Goal: Register for event/course

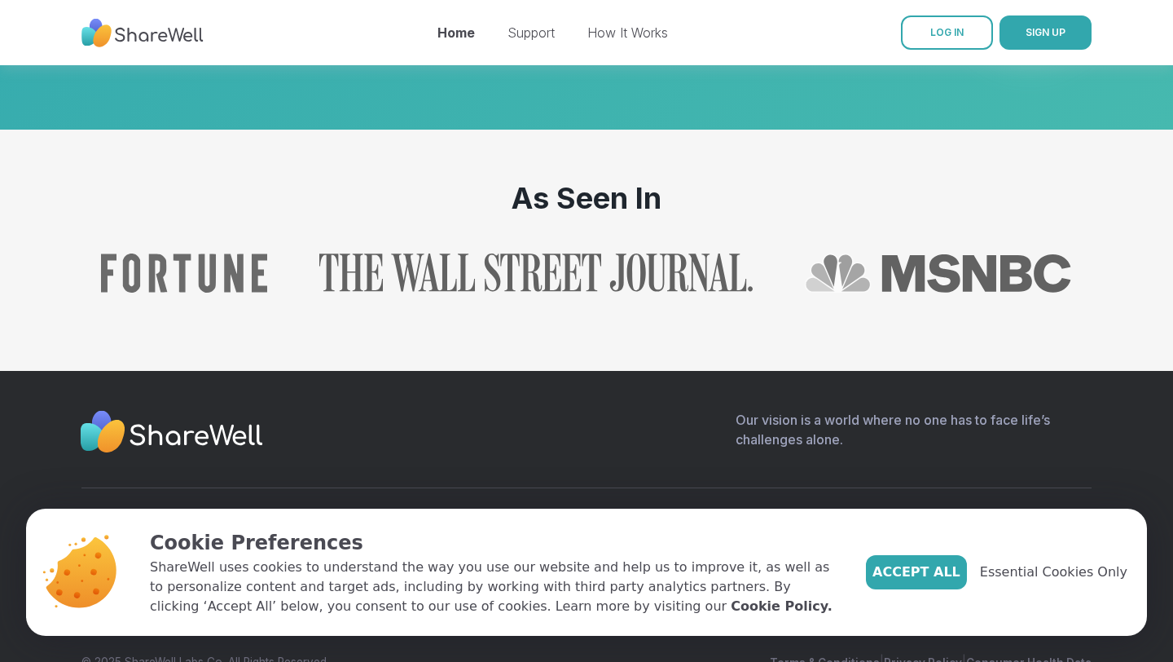
scroll to position [1737, 0]
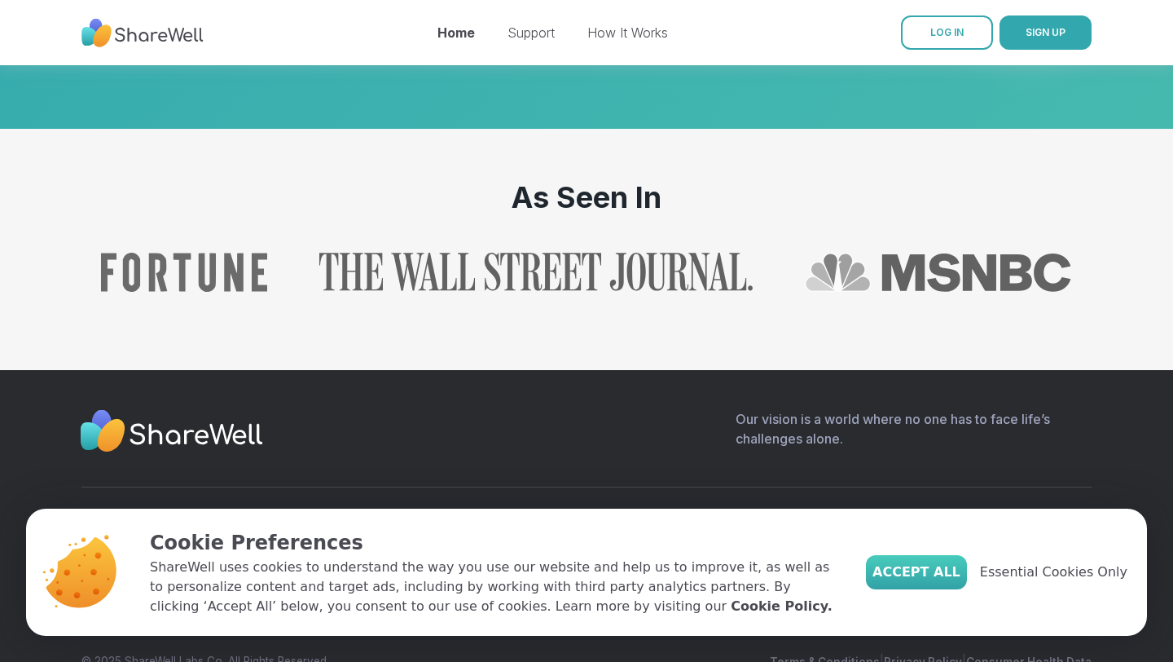
click at [937, 561] on button "Accept All" at bounding box center [916, 572] width 101 height 34
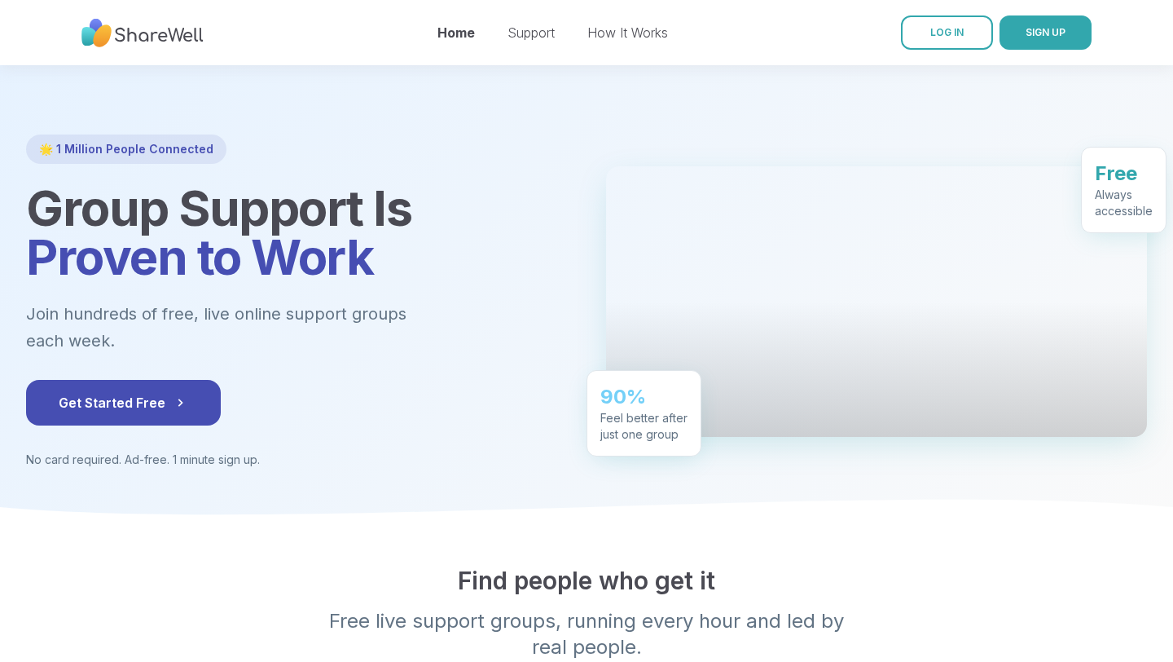
scroll to position [0, 0]
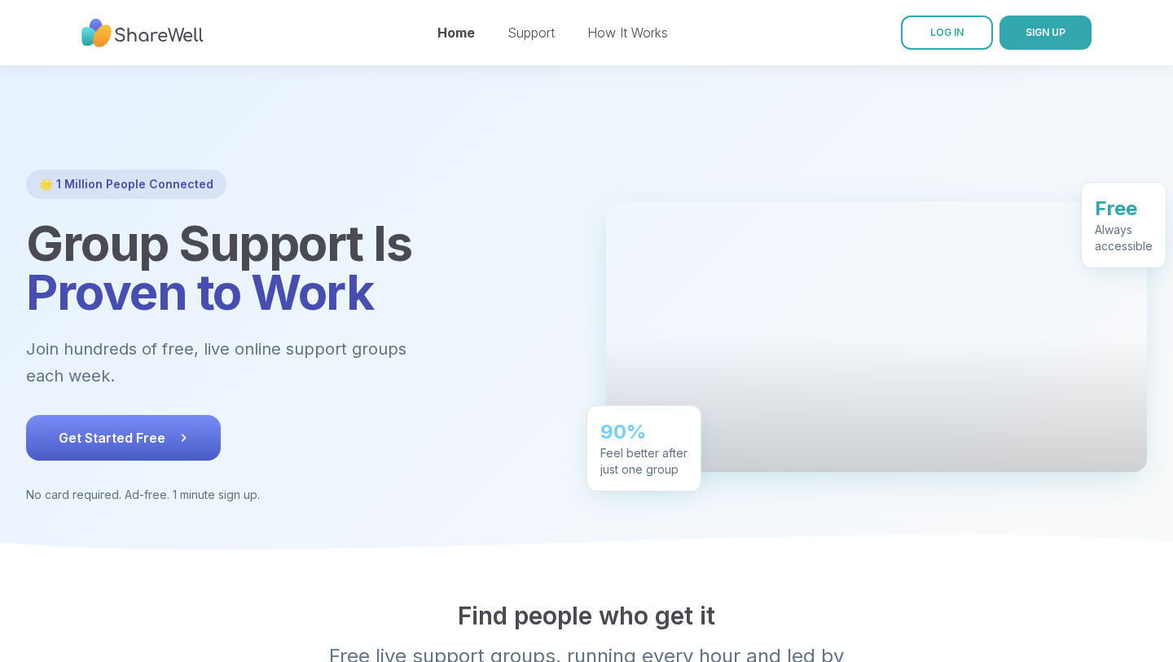
click at [185, 421] on button "Get Started Free" at bounding box center [123, 438] width 195 height 46
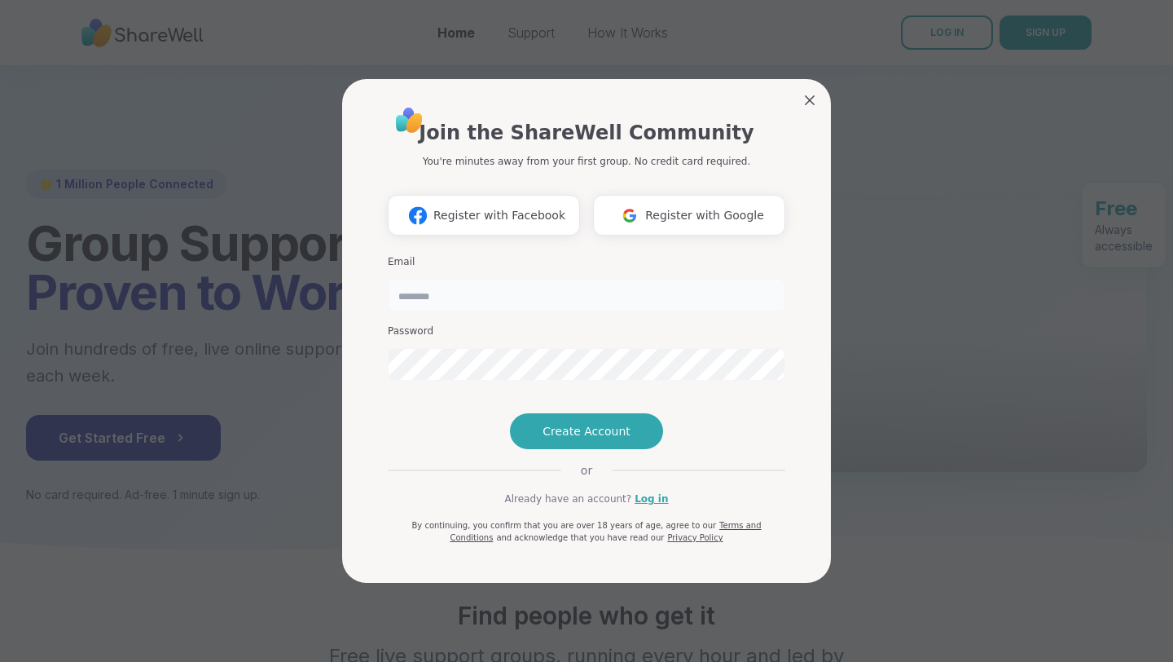
click at [491, 279] on input "email" at bounding box center [587, 295] width 398 height 33
type input "**********"
click at [596, 439] on span "Create Account" at bounding box center [587, 431] width 88 height 16
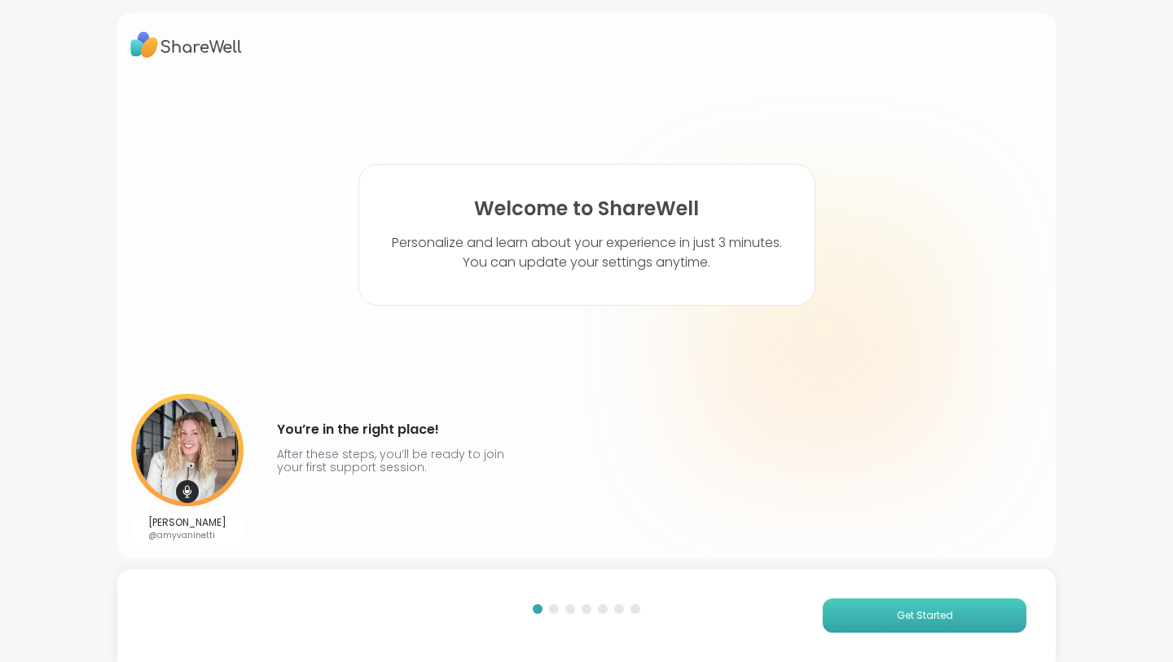
click at [881, 611] on button "Get Started" at bounding box center [925, 615] width 204 height 34
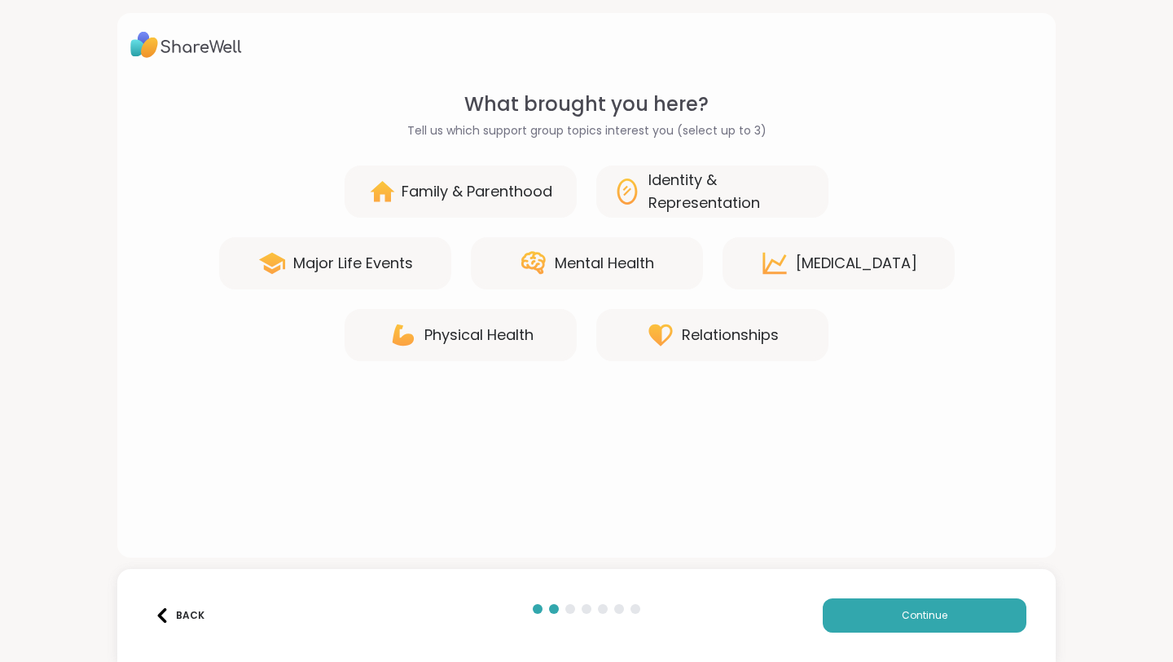
click at [763, 263] on icon at bounding box center [775, 263] width 24 height 21
click at [618, 284] on div "Mental Health" at bounding box center [587, 263] width 232 height 52
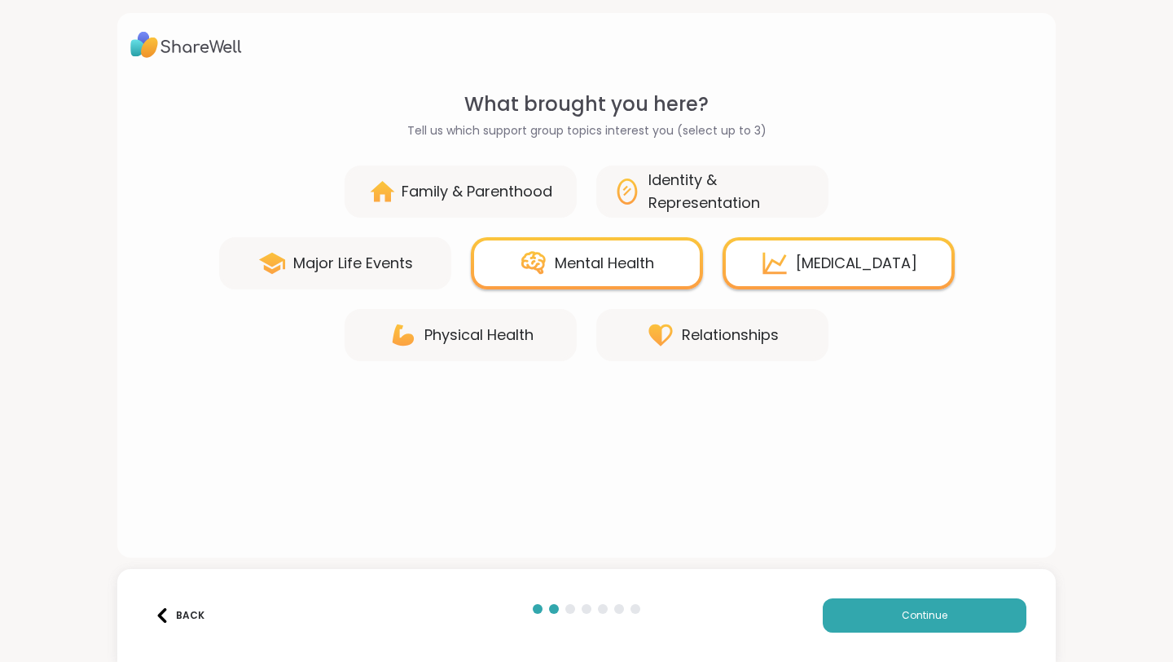
click at [491, 354] on div "Physical Health" at bounding box center [461, 335] width 232 height 52
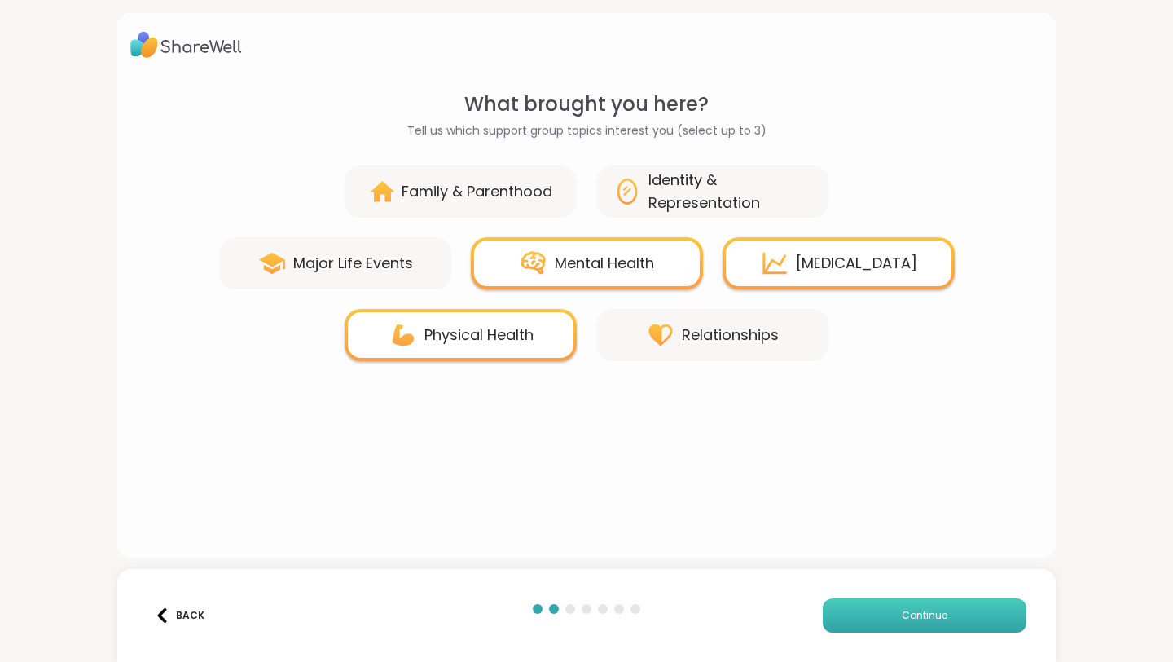
click at [895, 622] on button "Continue" at bounding box center [925, 615] width 204 height 34
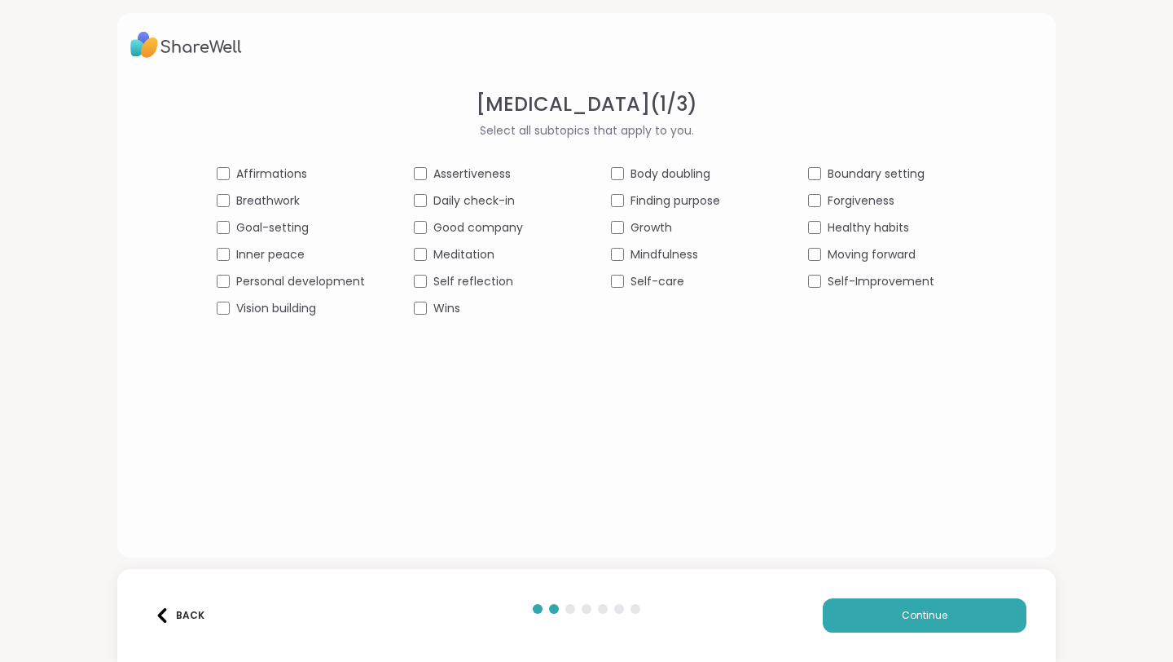
click at [357, 282] on span "Personal development" at bounding box center [300, 281] width 129 height 17
click at [896, 600] on button "Continue" at bounding box center [925, 615] width 204 height 34
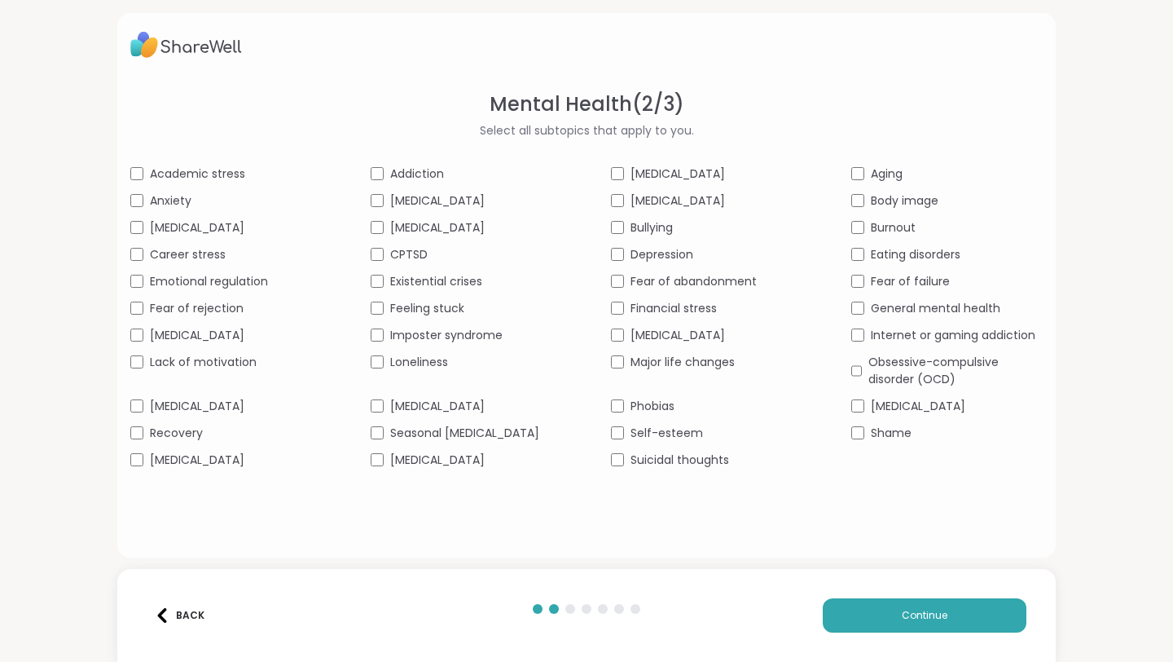
click at [455, 232] on div "Brain fog" at bounding box center [466, 227] width 191 height 17
click at [865, 199] on div "Body image" at bounding box center [946, 200] width 191 height 17
click at [639, 468] on span "Suicidal thoughts" at bounding box center [680, 459] width 99 height 17
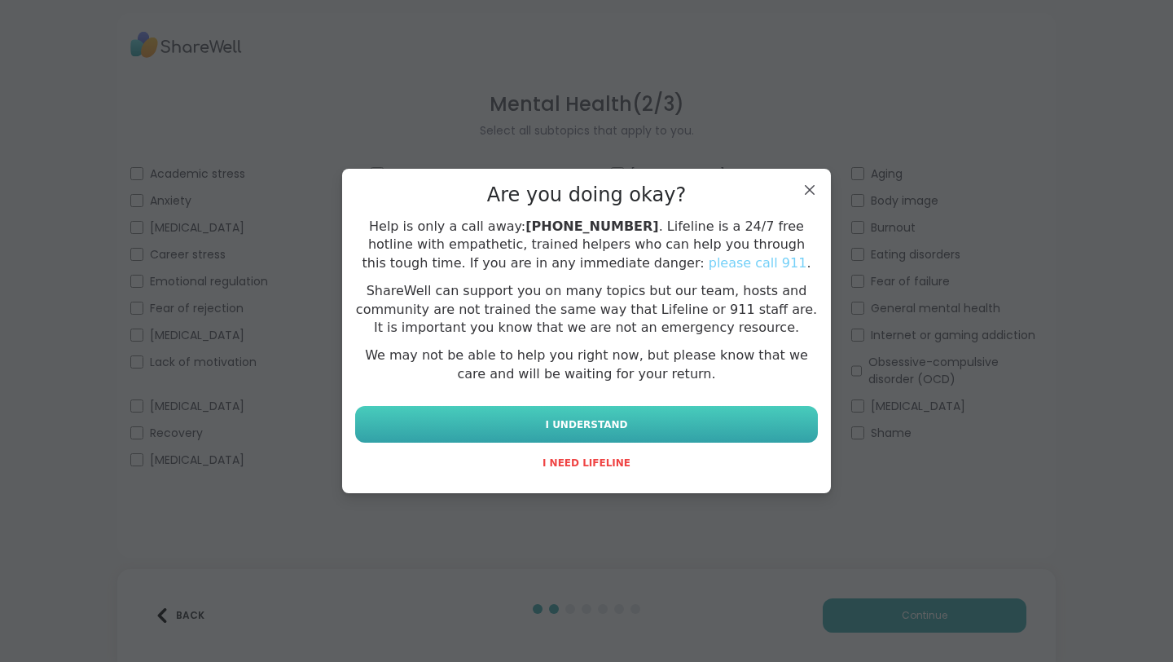
click at [662, 431] on button "I UNDERSTAND" at bounding box center [586, 424] width 463 height 37
click at [598, 426] on span "I UNDERSTAND" at bounding box center [586, 424] width 82 height 15
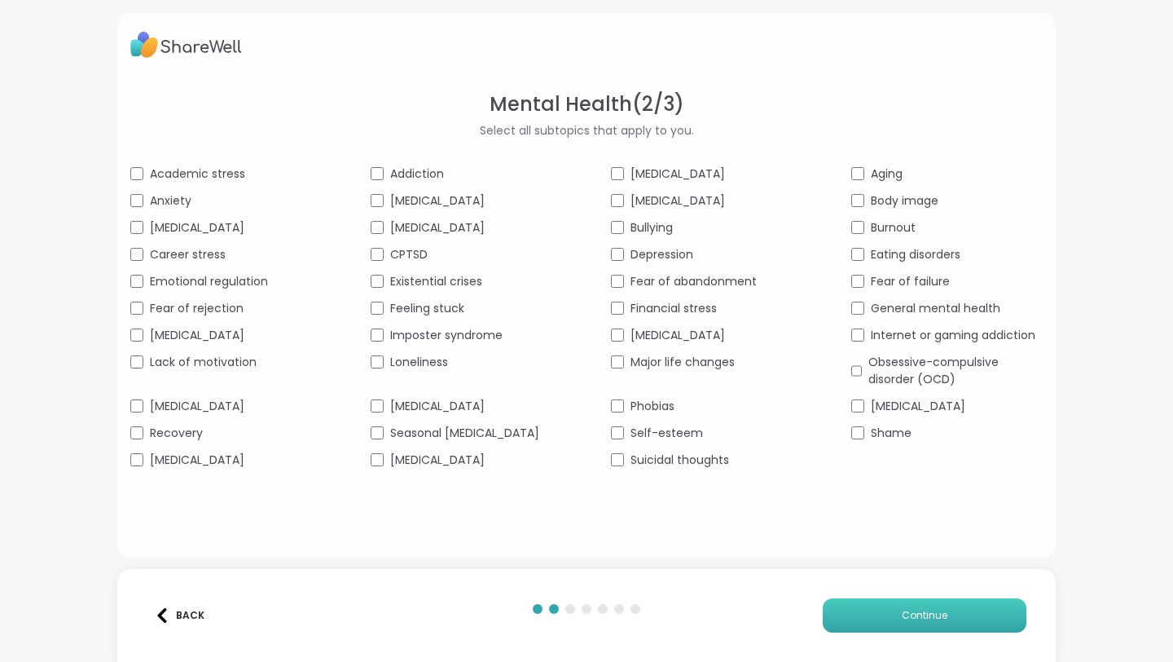
click at [863, 601] on button "Continue" at bounding box center [925, 615] width 204 height 34
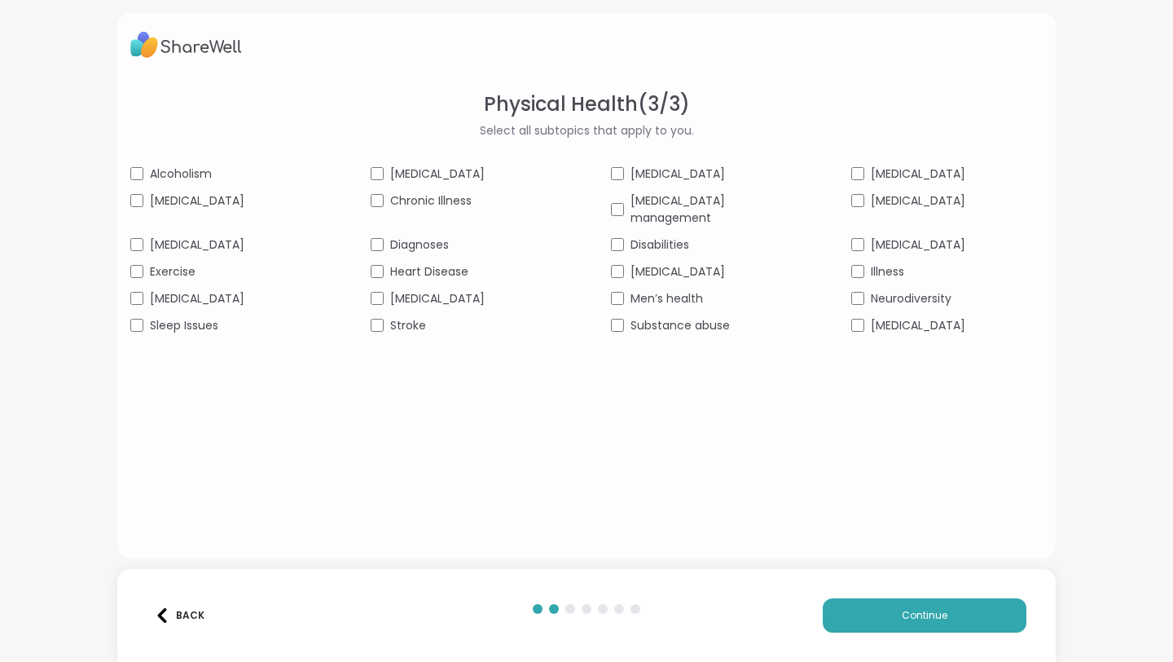
click at [235, 236] on div "Diabetes" at bounding box center [225, 244] width 191 height 17
click at [231, 263] on div "Exercise" at bounding box center [225, 271] width 191 height 17
click at [449, 201] on span "Chronic Illness" at bounding box center [430, 200] width 81 height 17
click at [702, 290] on div "Men’s health" at bounding box center [706, 298] width 191 height 17
click at [932, 614] on span "Continue" at bounding box center [925, 615] width 46 height 15
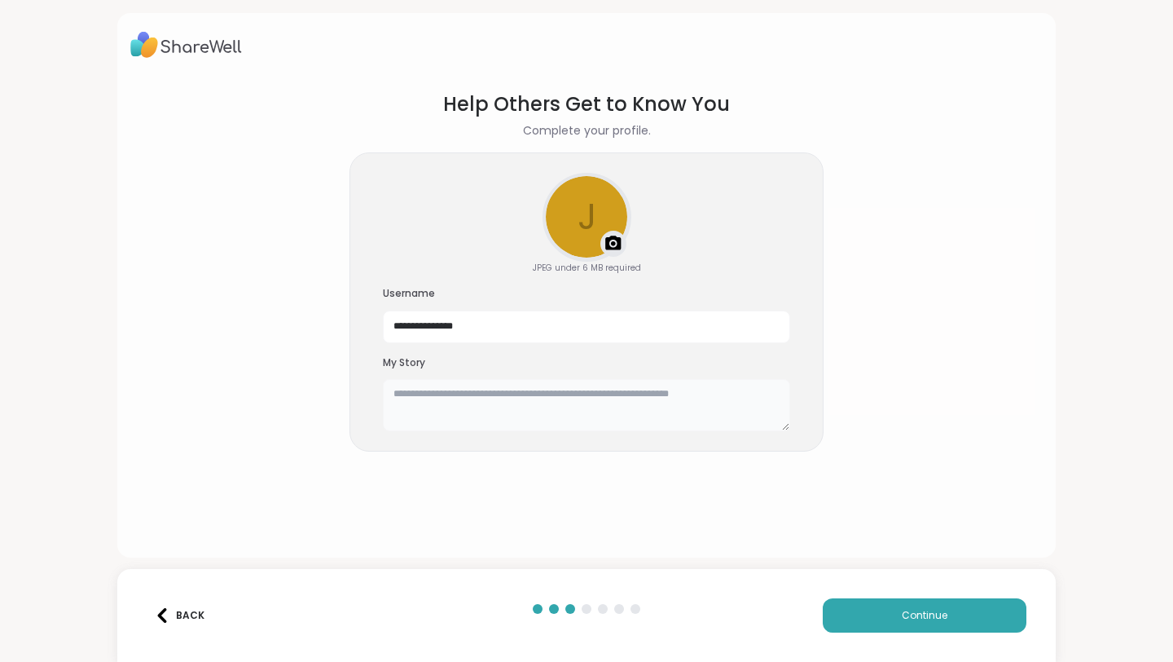
click at [653, 404] on textarea at bounding box center [586, 405] width 407 height 52
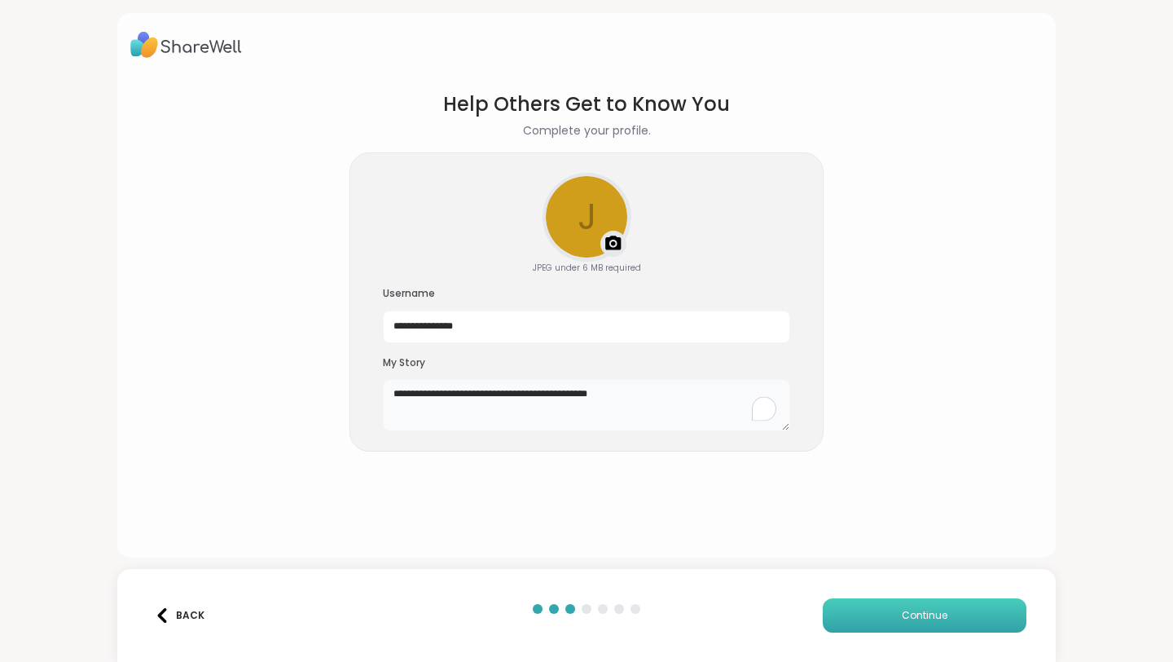
type textarea "**********"
click at [851, 599] on button "Continue" at bounding box center [925, 615] width 204 height 34
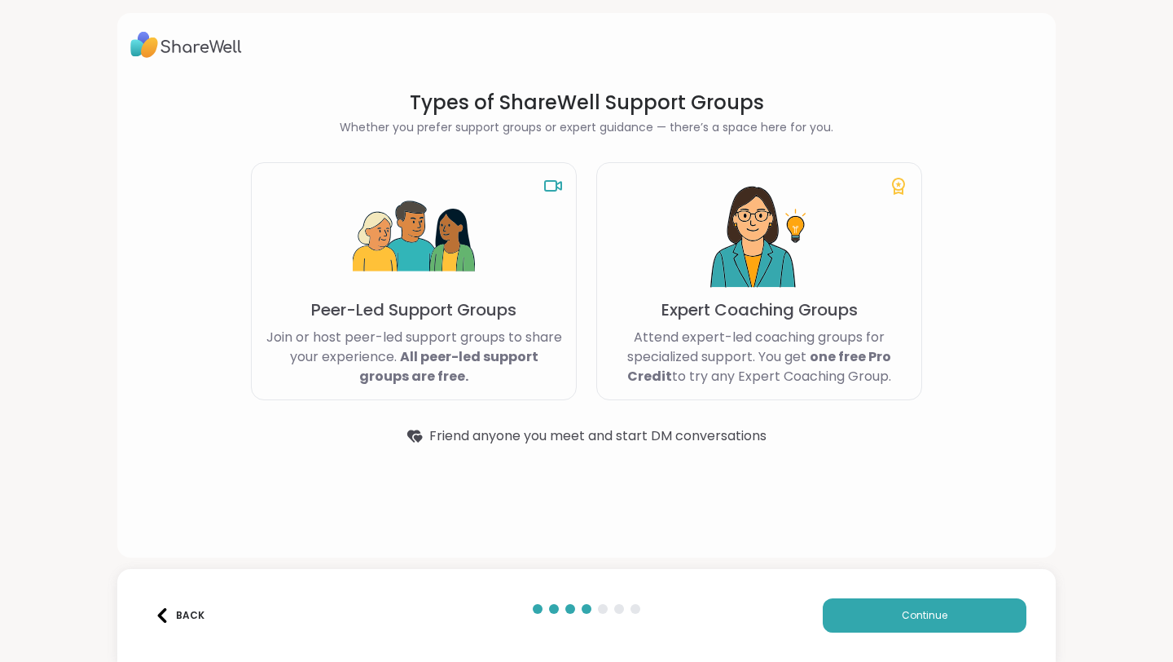
click at [516, 352] on b "All peer-led support groups are free." at bounding box center [448, 366] width 179 height 38
click at [889, 609] on button "Continue" at bounding box center [925, 615] width 204 height 34
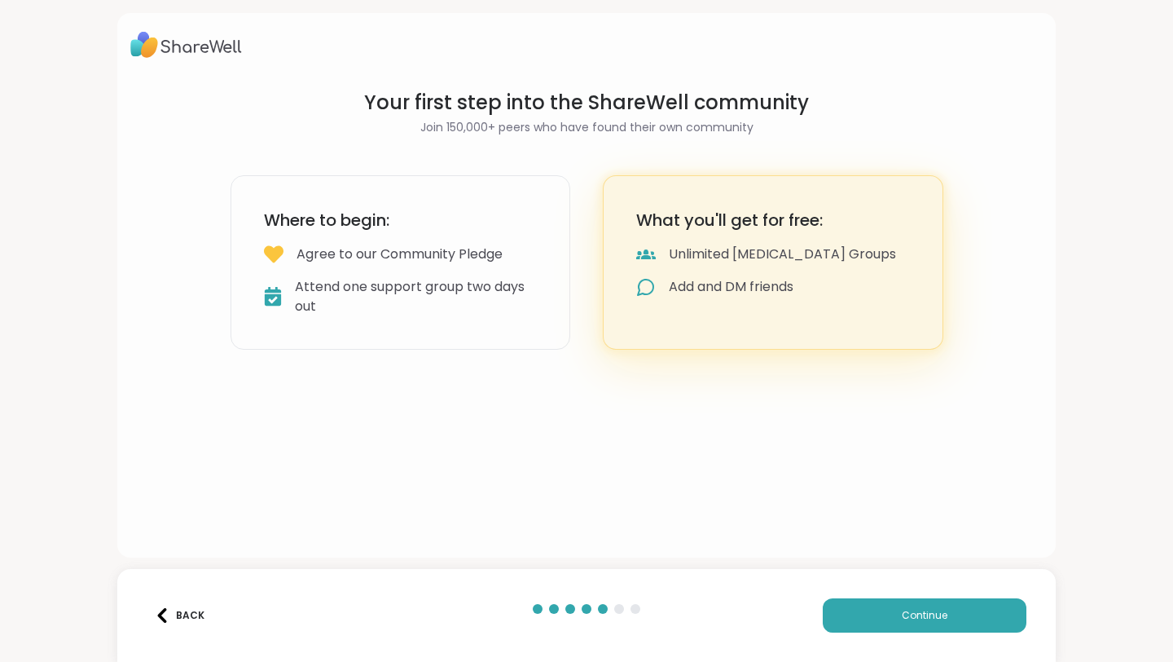
click at [478, 269] on div "Where to begin: Agree to our Community Pledge Attend one support group two days…" at bounding box center [401, 262] width 341 height 174
click at [874, 610] on button "Continue" at bounding box center [925, 615] width 204 height 34
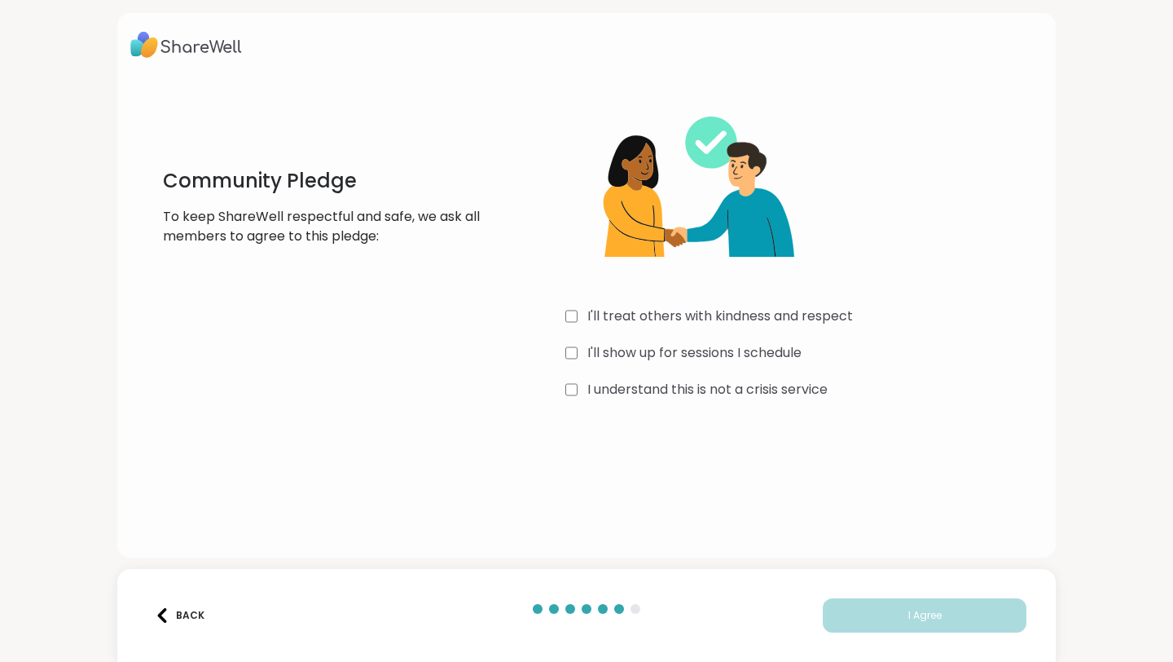
click at [574, 326] on div "I'll treat others with kindness and respect I'll show up for sessions I schedul…" at bounding box center [803, 247] width 477 height 314
click at [849, 612] on button "I Agree" at bounding box center [925, 615] width 204 height 34
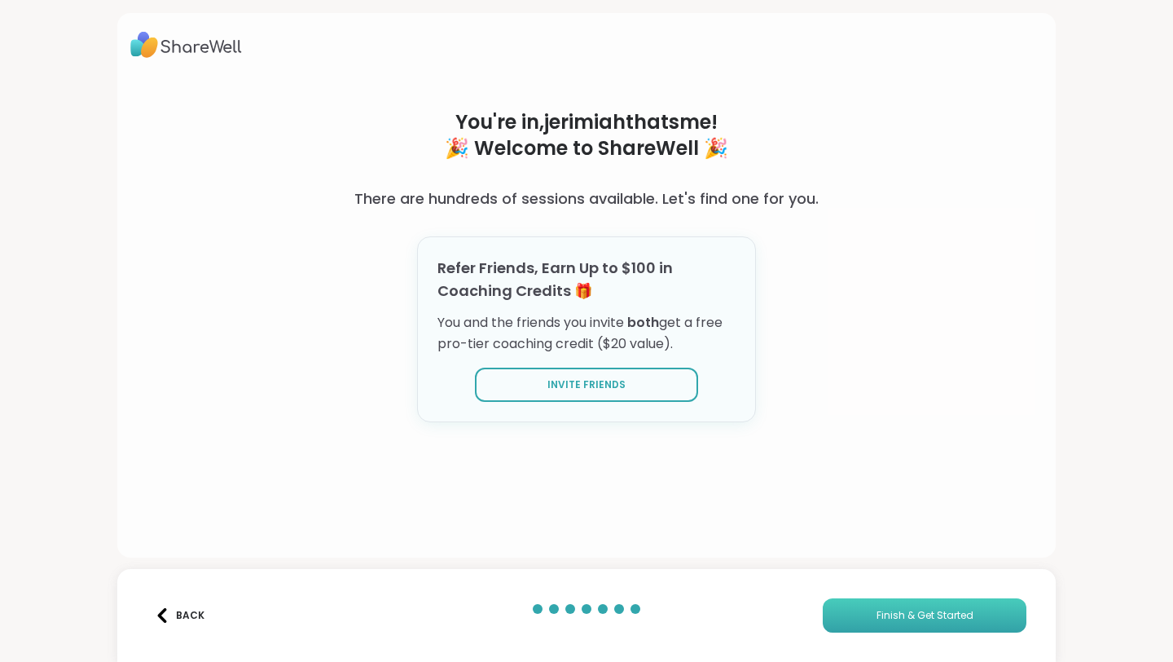
click at [888, 623] on button "Finish & Get Started" at bounding box center [925, 615] width 204 height 34
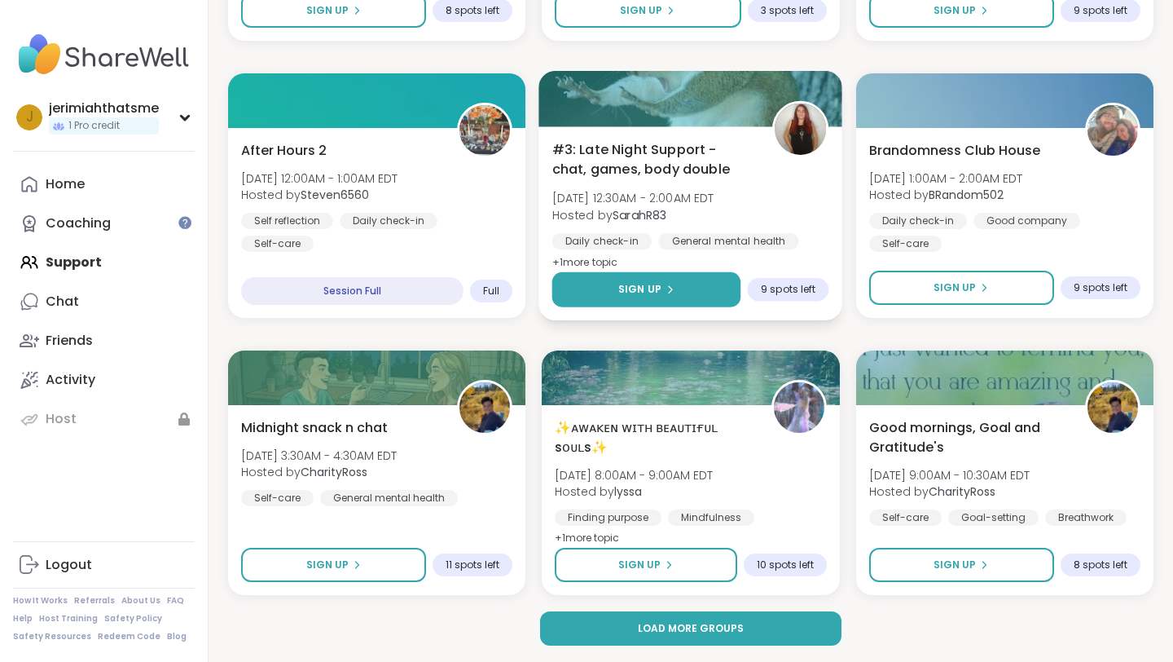
scroll to position [3012, 0]
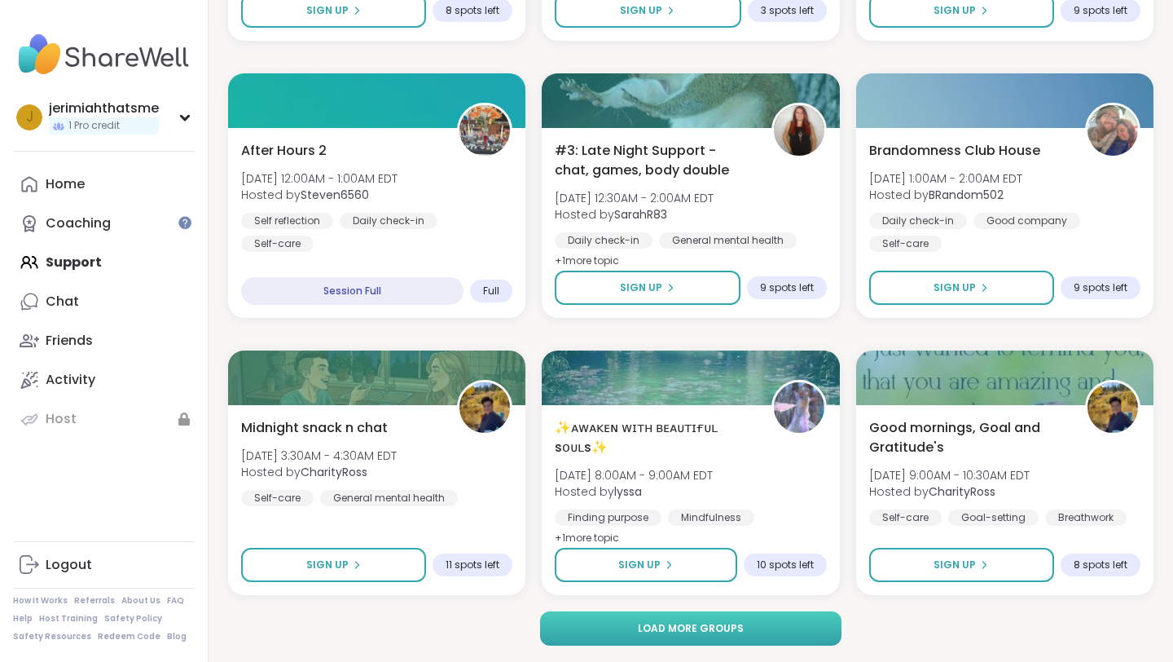
click at [740, 627] on span "Load more groups" at bounding box center [691, 628] width 106 height 15
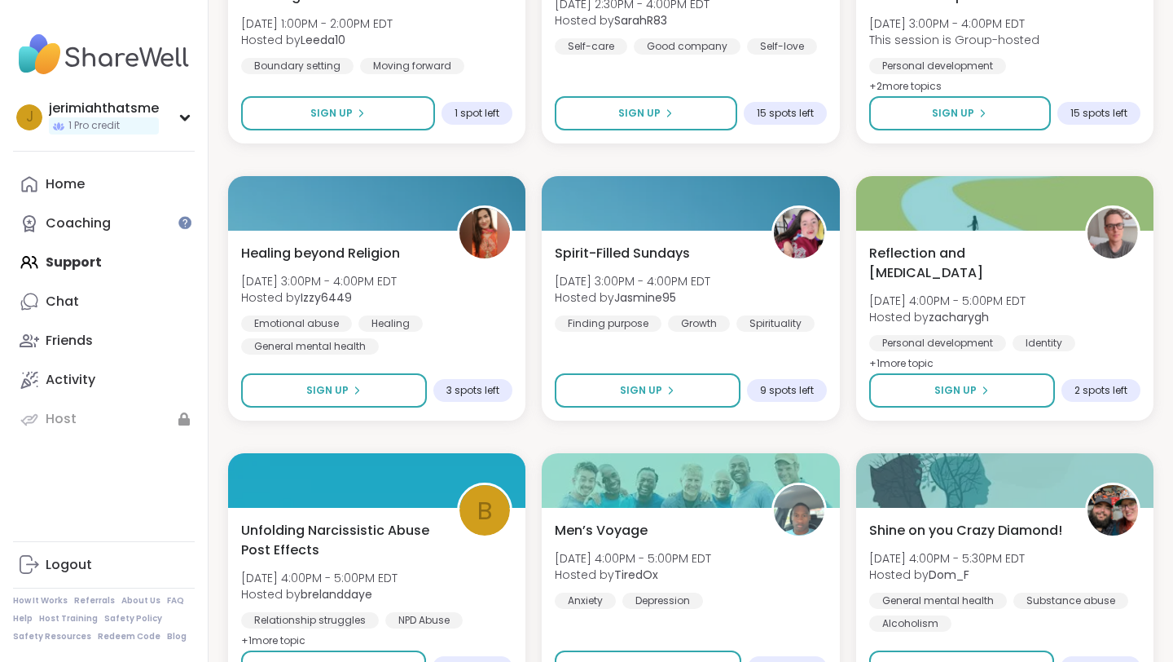
scroll to position [4576, 0]
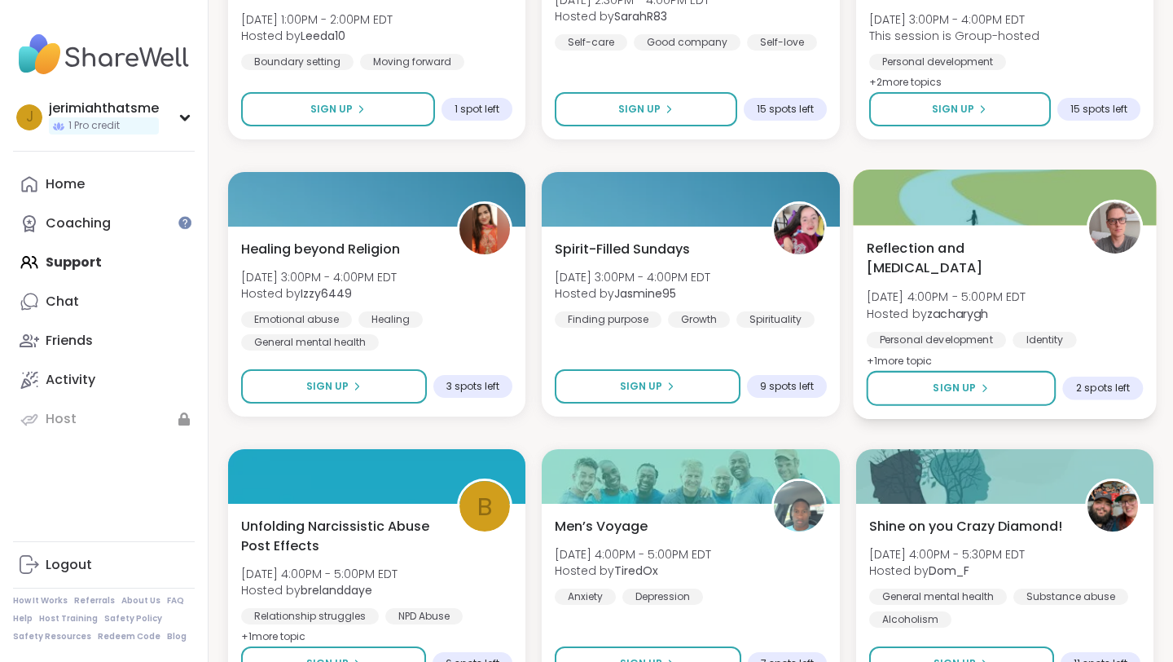
click at [913, 359] on span "+ 1 more topic" at bounding box center [899, 360] width 66 height 13
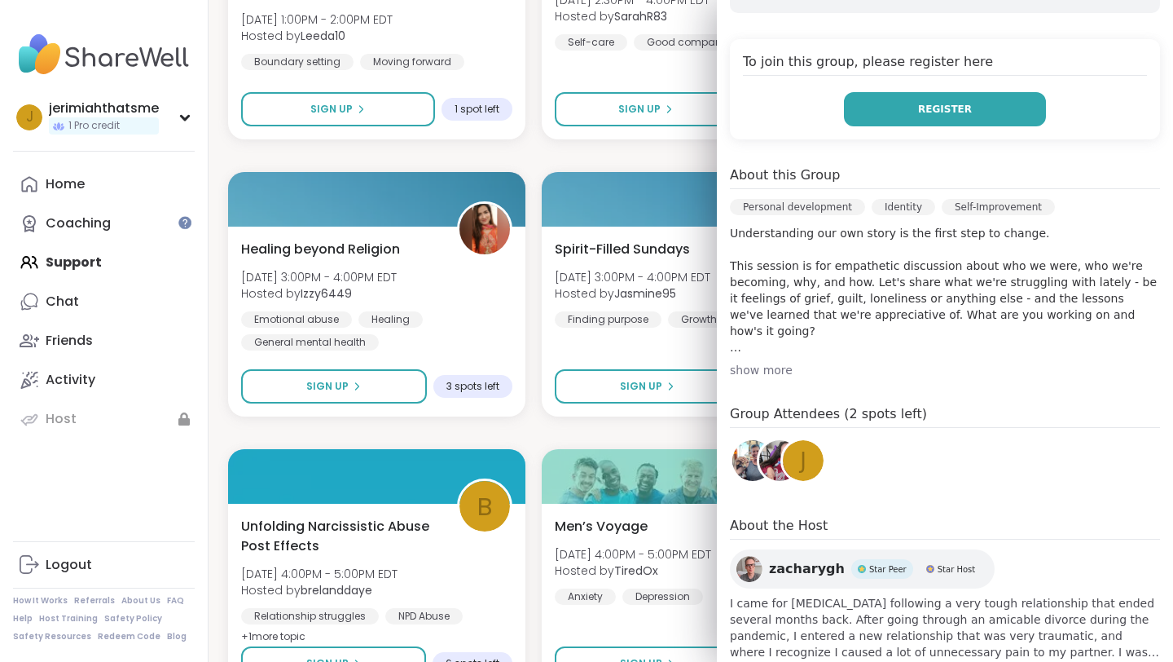
scroll to position [358, 0]
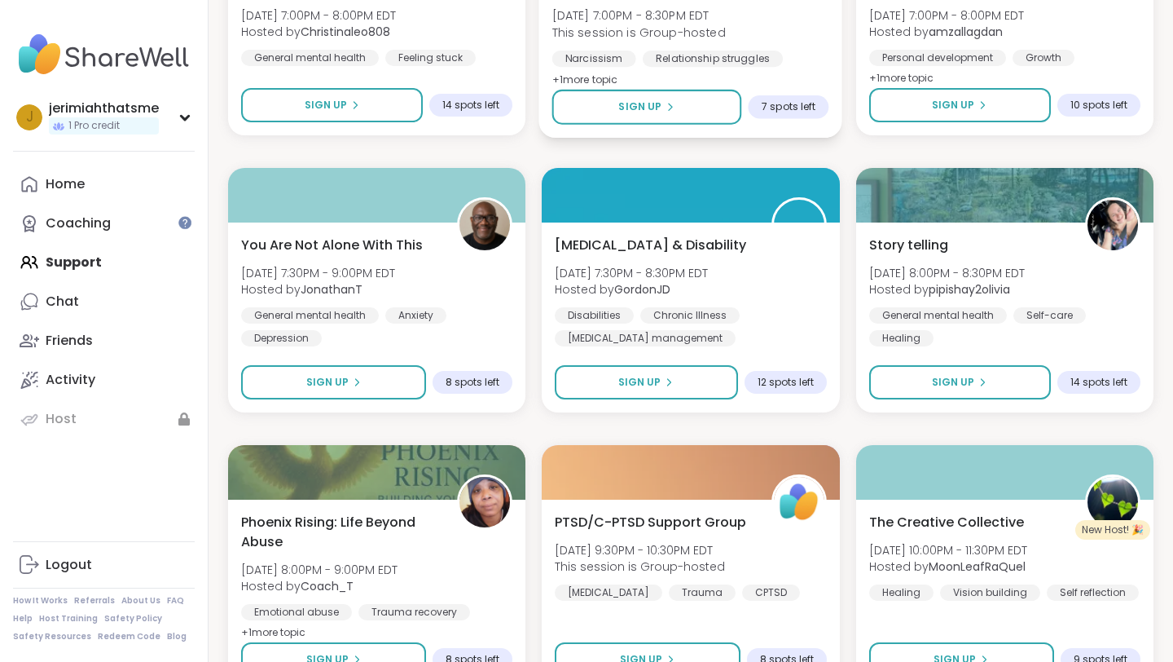
scroll to position [5690, 0]
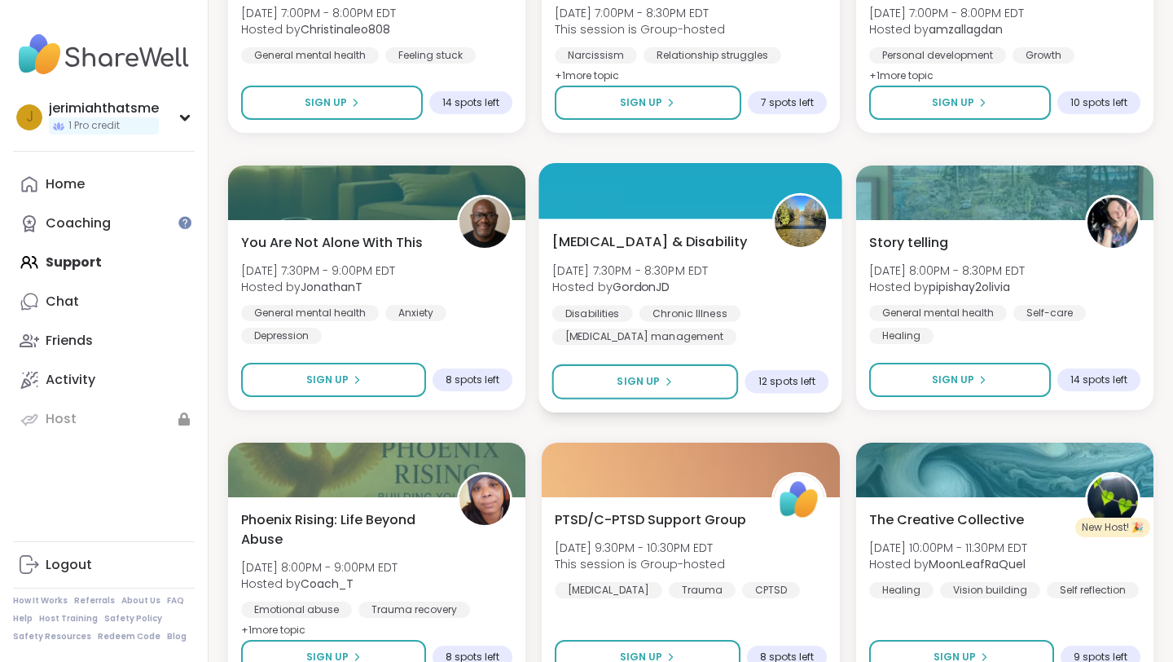
click at [625, 293] on b "GordonJD" at bounding box center [641, 287] width 57 height 16
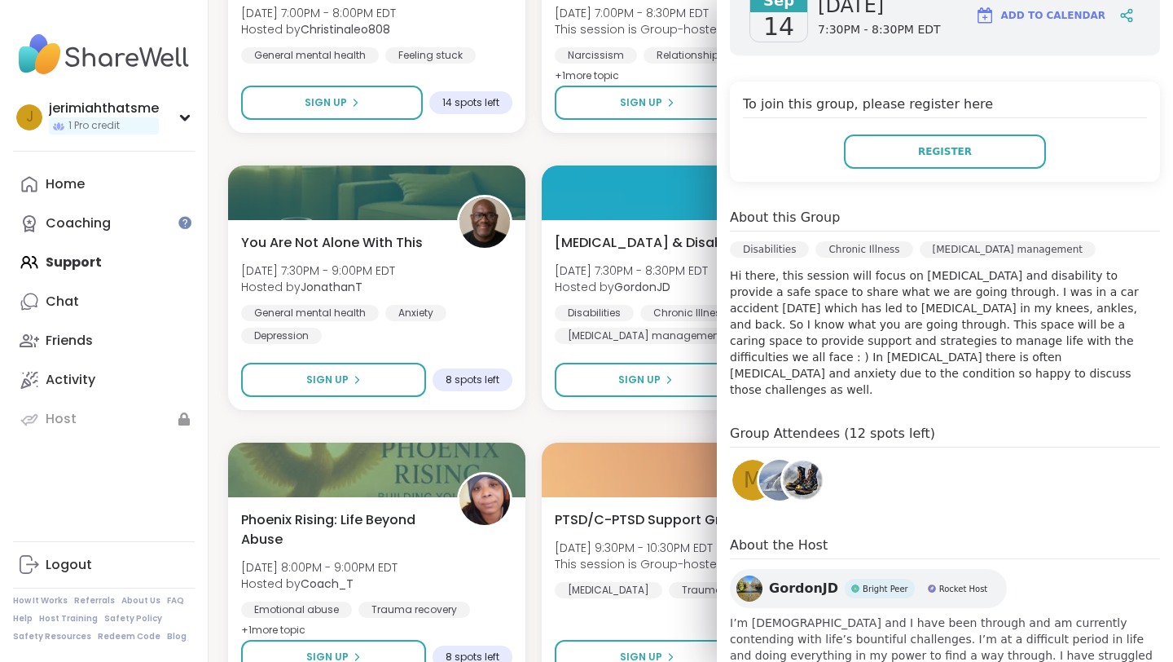
scroll to position [319, 0]
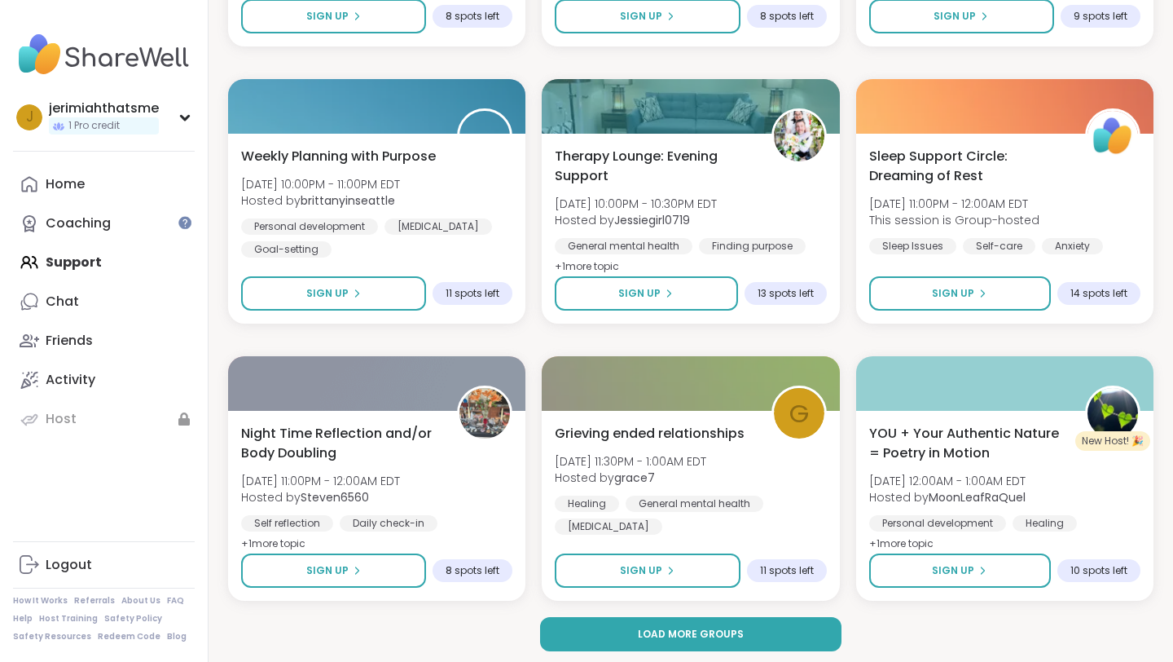
scroll to position [6336, 0]
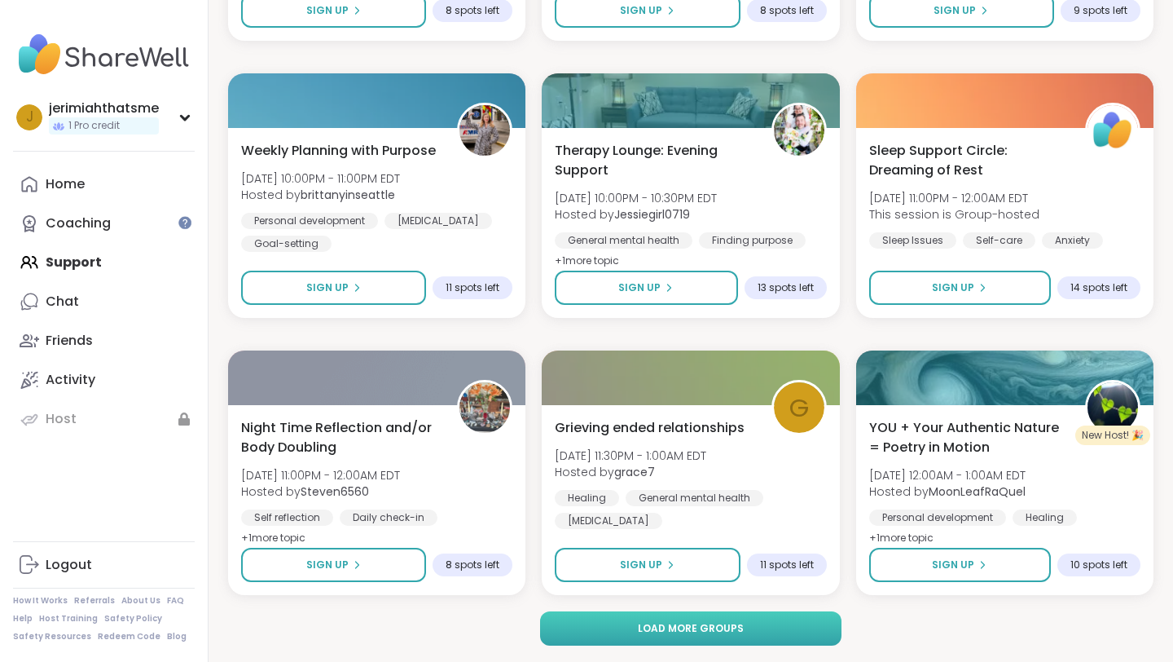
click at [796, 623] on button "Load more groups" at bounding box center [691, 628] width 302 height 34
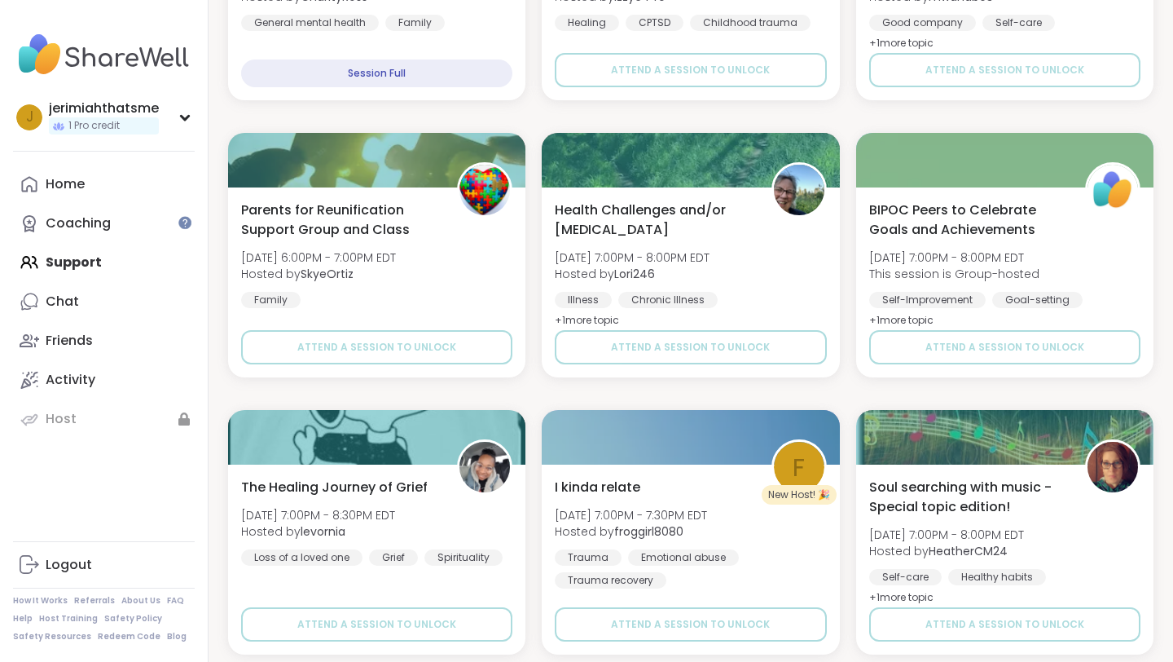
scroll to position [9661, 0]
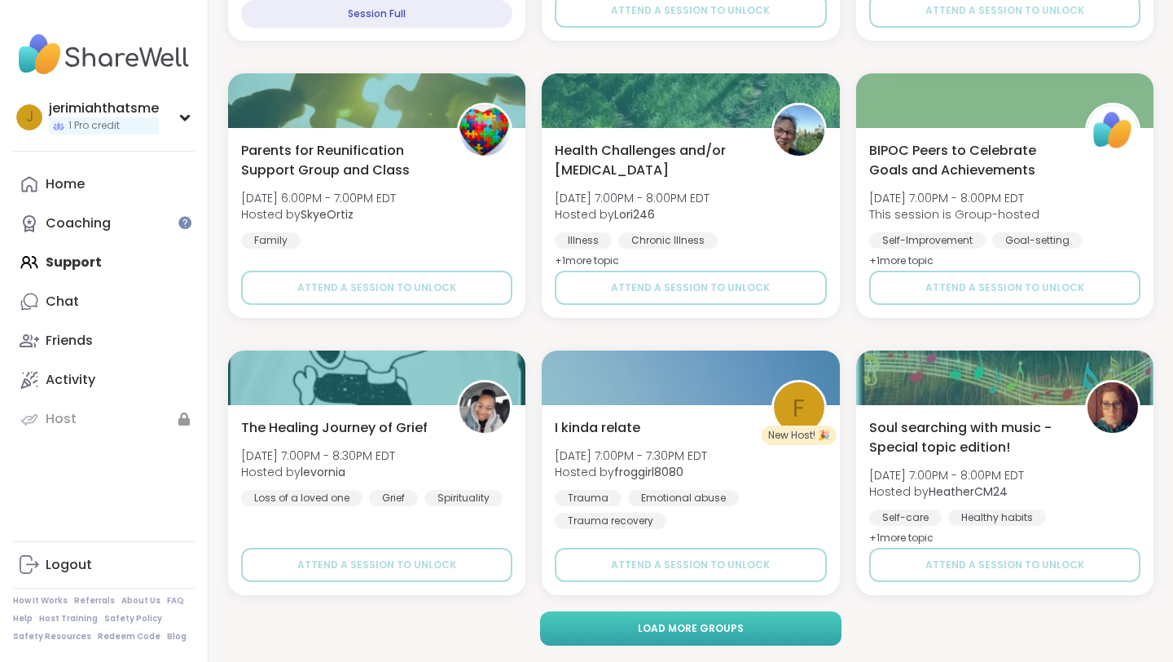
click at [761, 635] on button "Load more groups" at bounding box center [691, 628] width 302 height 34
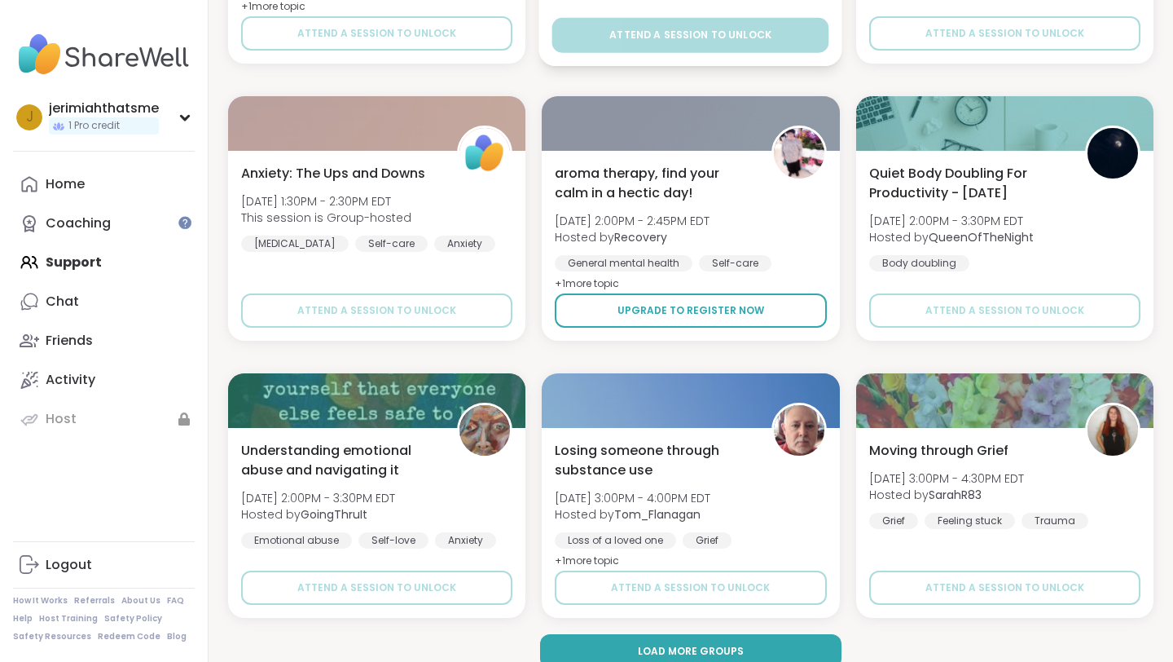
scroll to position [12985, 0]
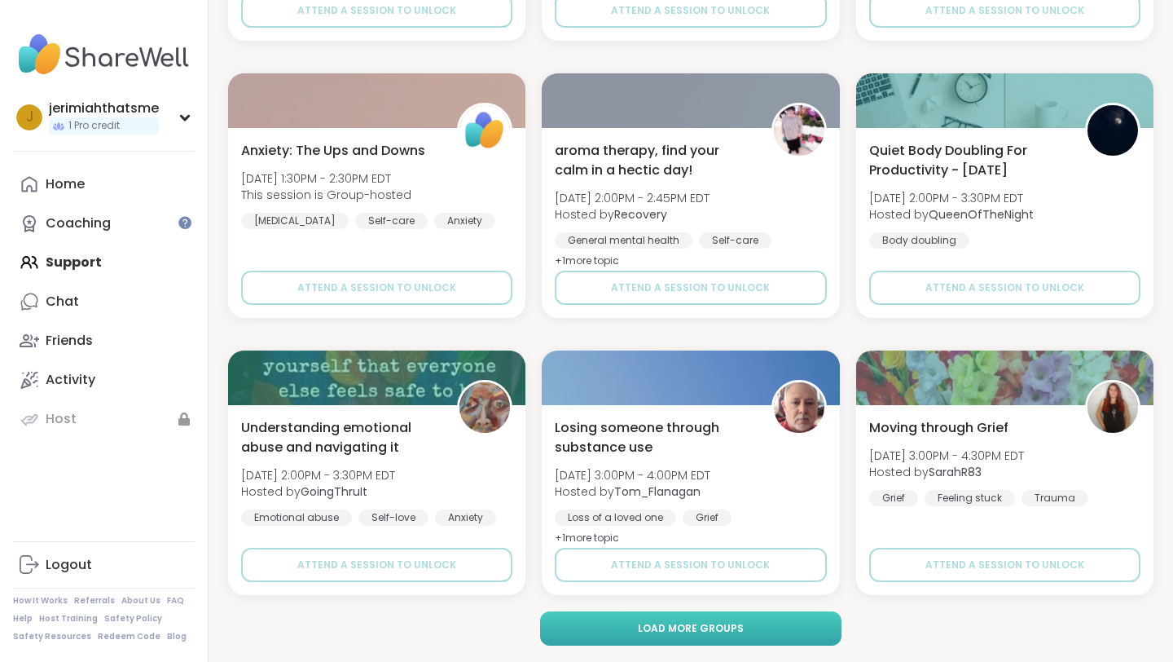
click at [786, 630] on button "Load more groups" at bounding box center [691, 628] width 302 height 34
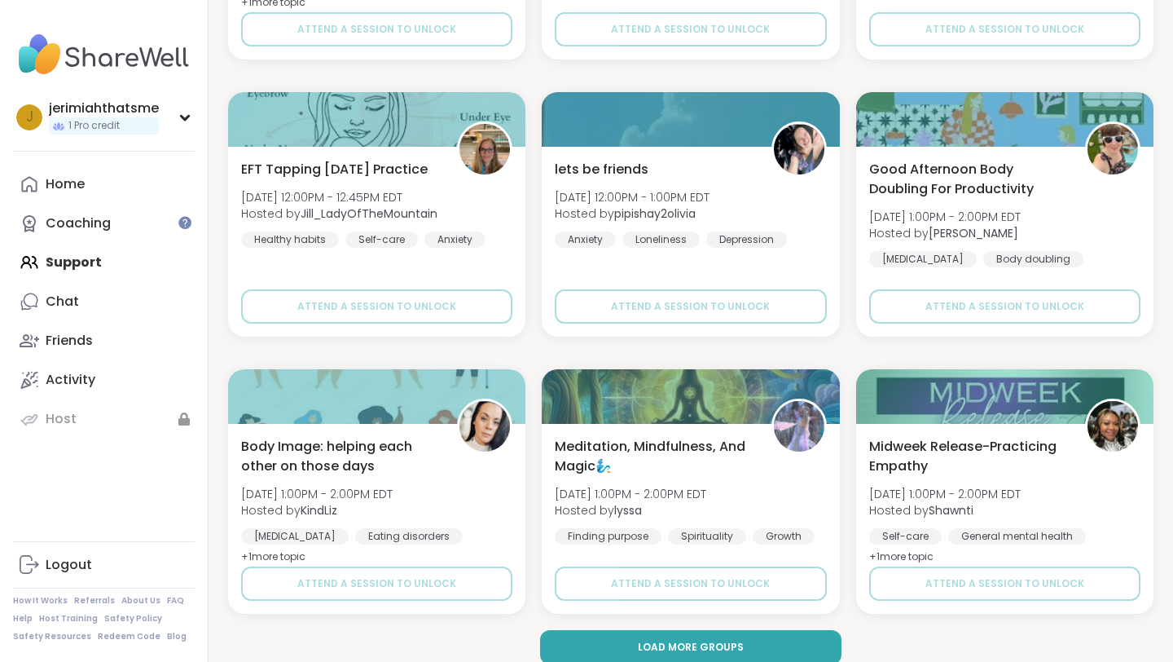
scroll to position [16309, 0]
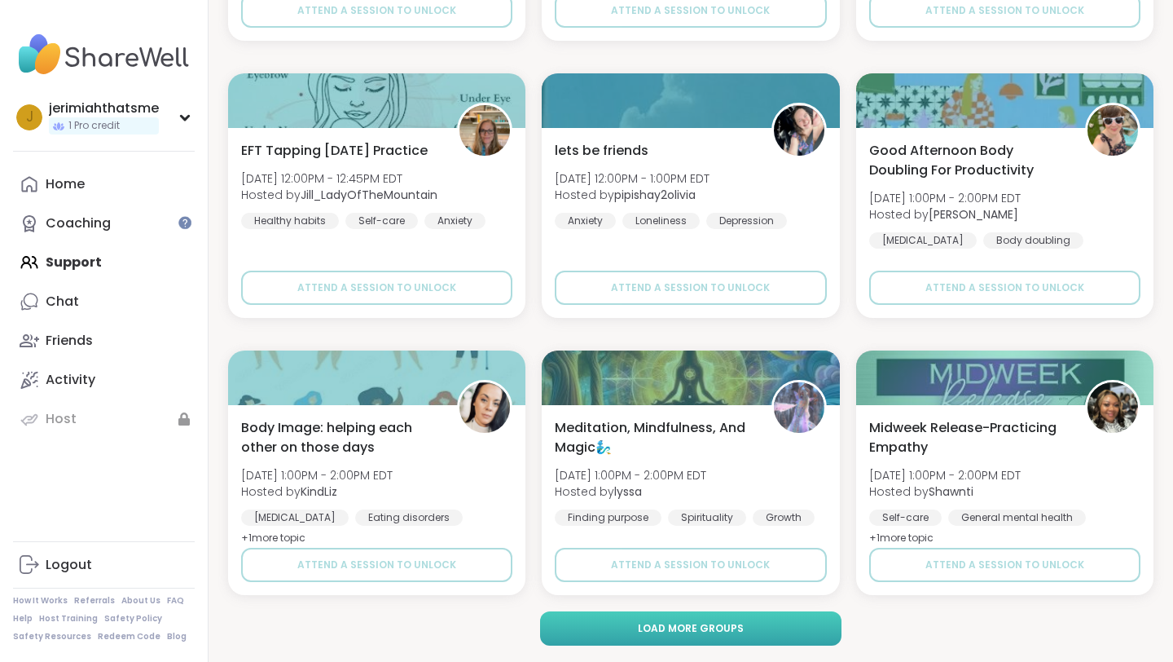
click at [730, 640] on button "Load more groups" at bounding box center [691, 628] width 302 height 34
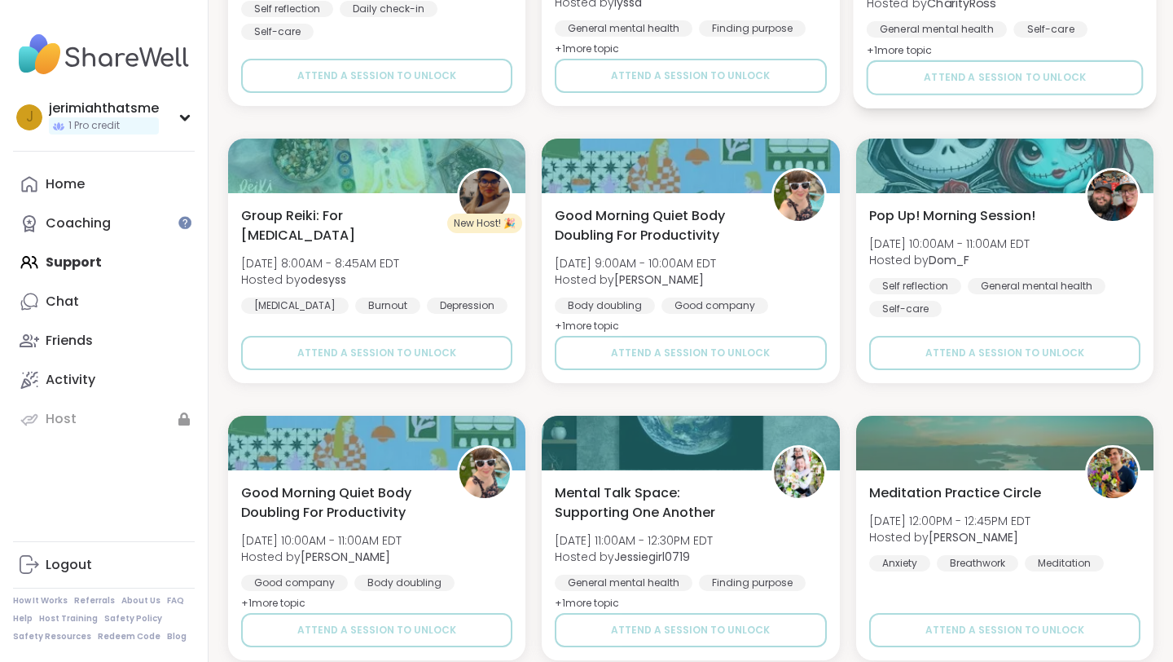
scroll to position [19633, 0]
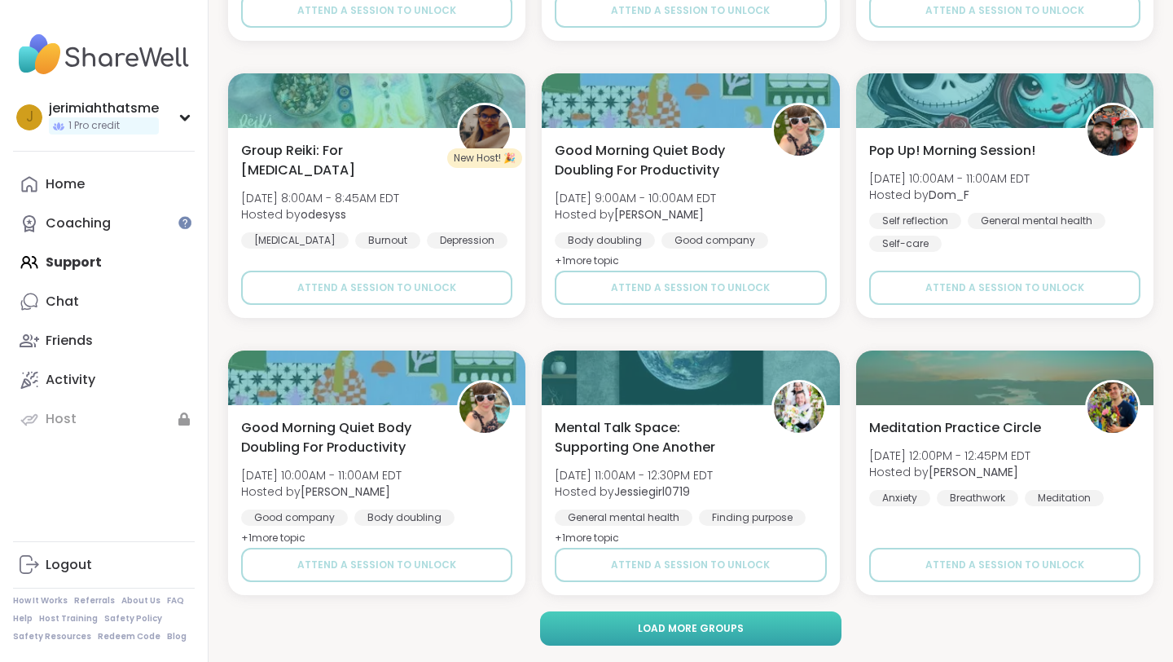
click at [731, 637] on button "Load more groups" at bounding box center [691, 628] width 302 height 34
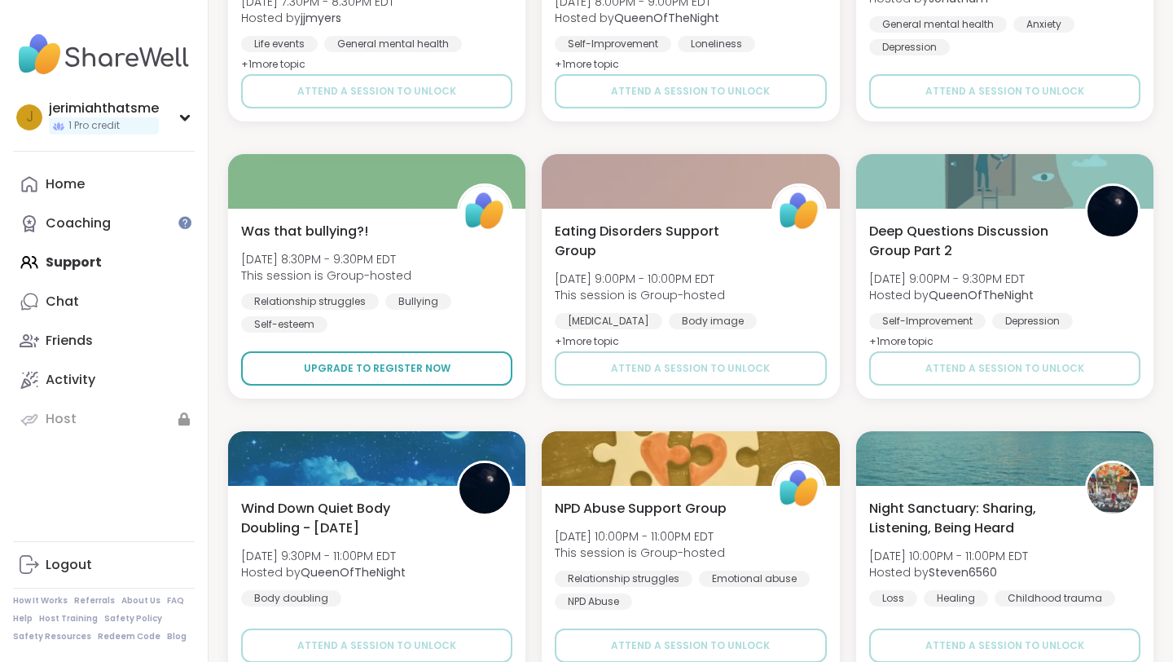
scroll to position [10051, 0]
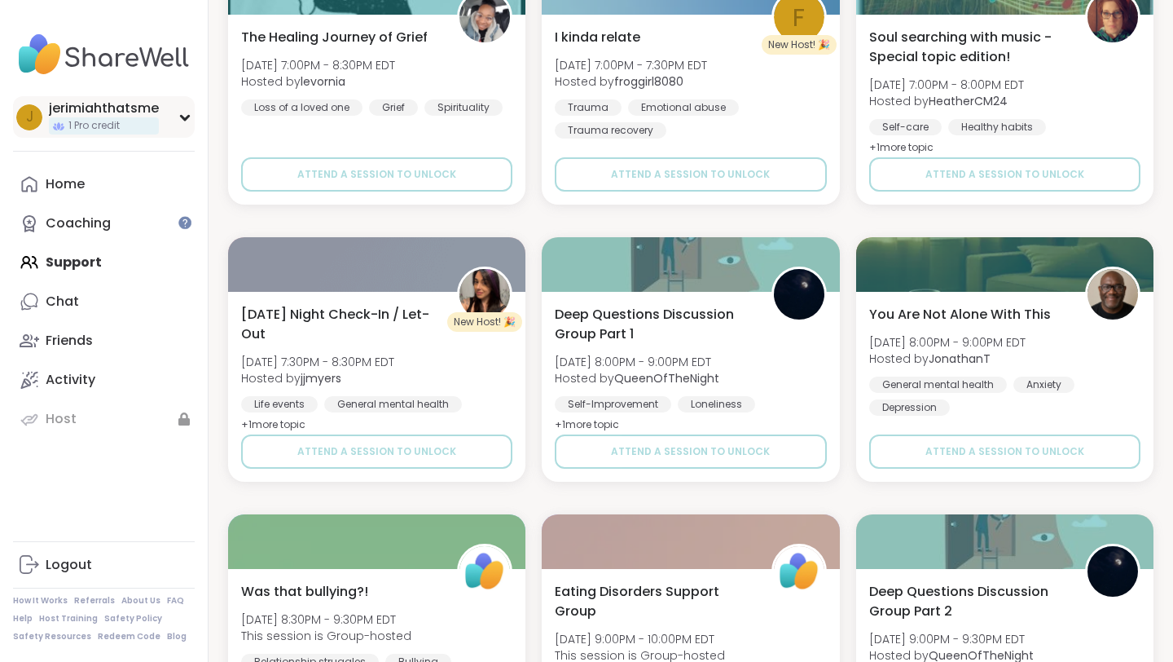
click at [176, 126] on div "j jerimiahthatsme 1 Pro credit" at bounding box center [104, 117] width 182 height 42
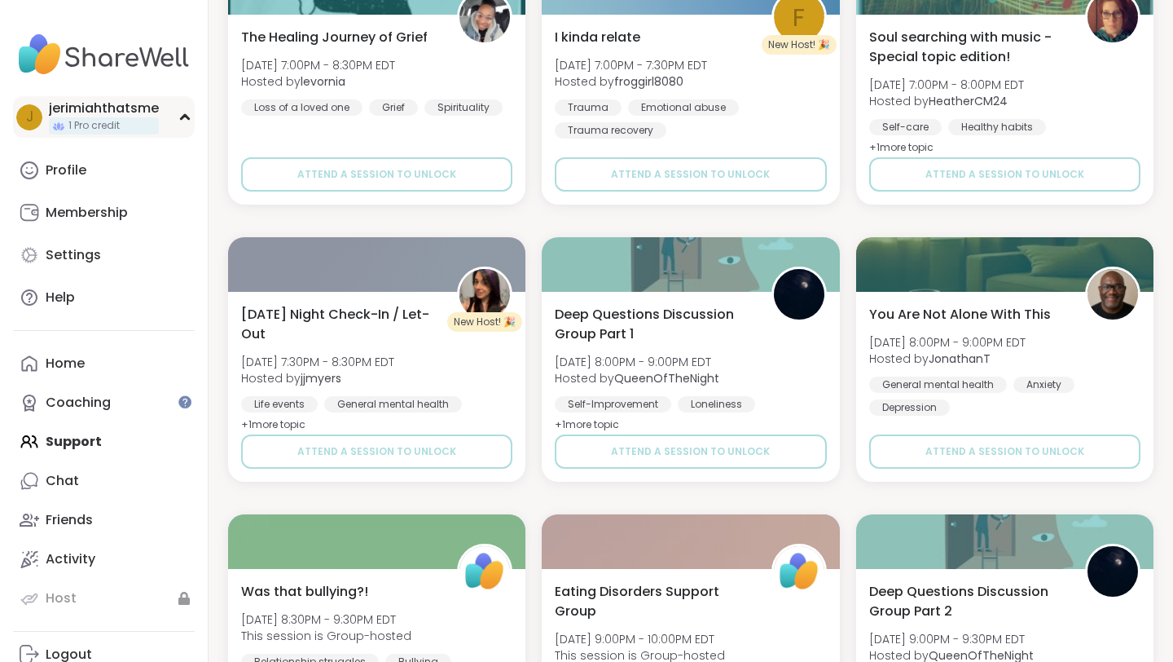
click at [176, 126] on div "j jerimiahthatsme 1 Pro credit" at bounding box center [104, 117] width 182 height 42
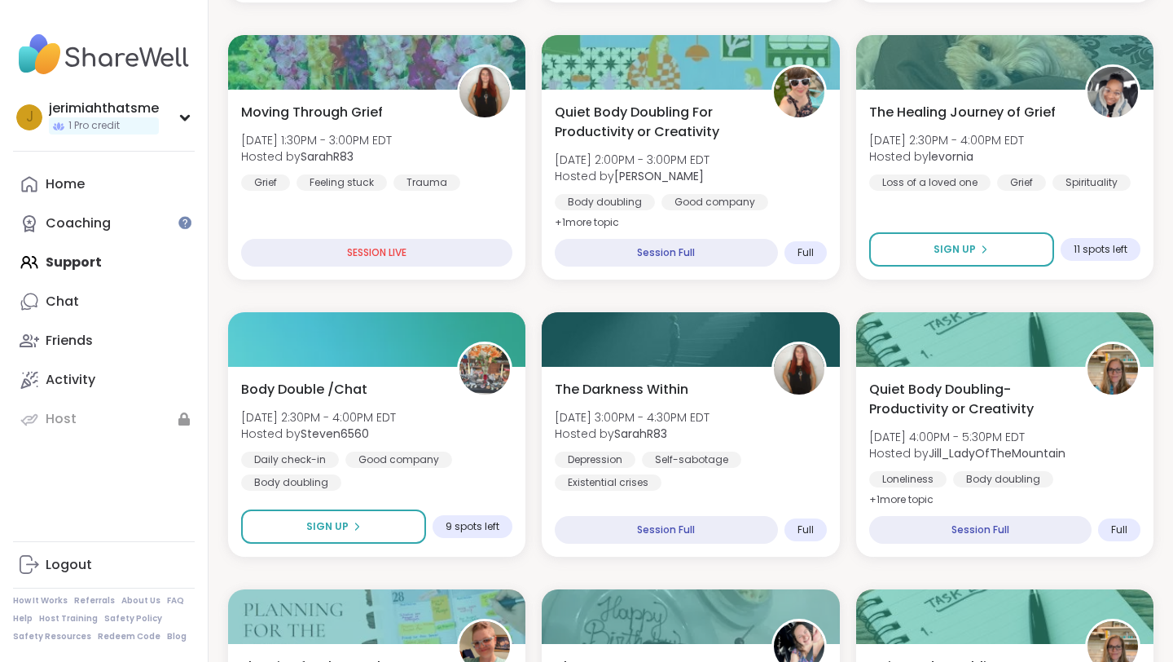
scroll to position [0, 0]
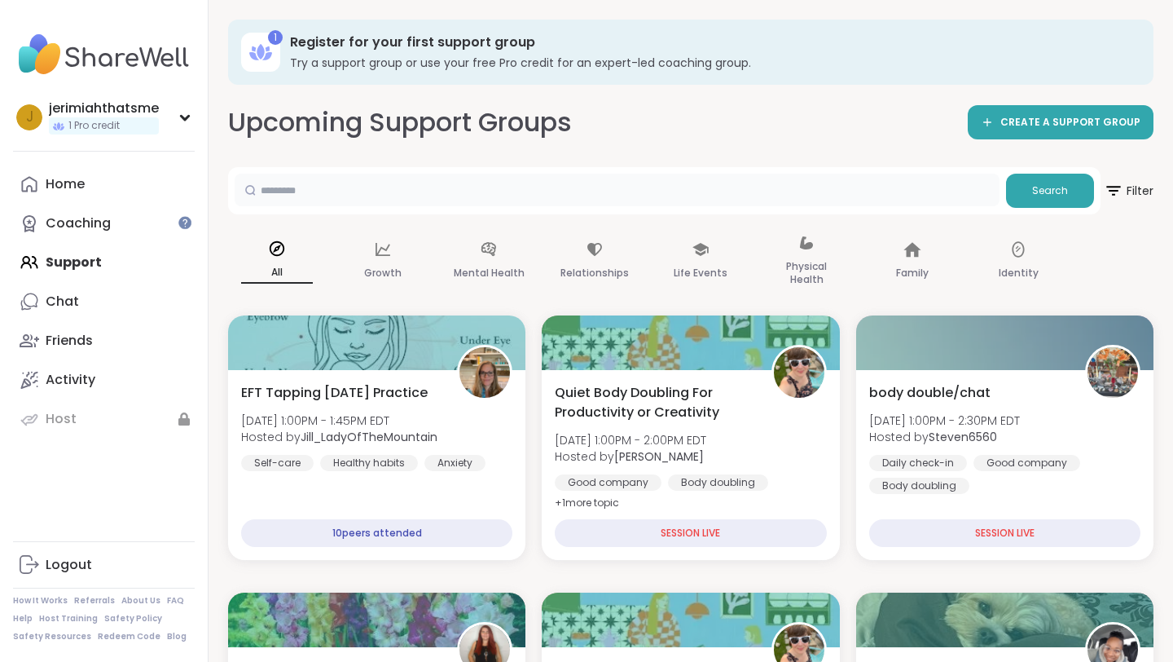
click at [702, 187] on input "text" at bounding box center [617, 190] width 765 height 33
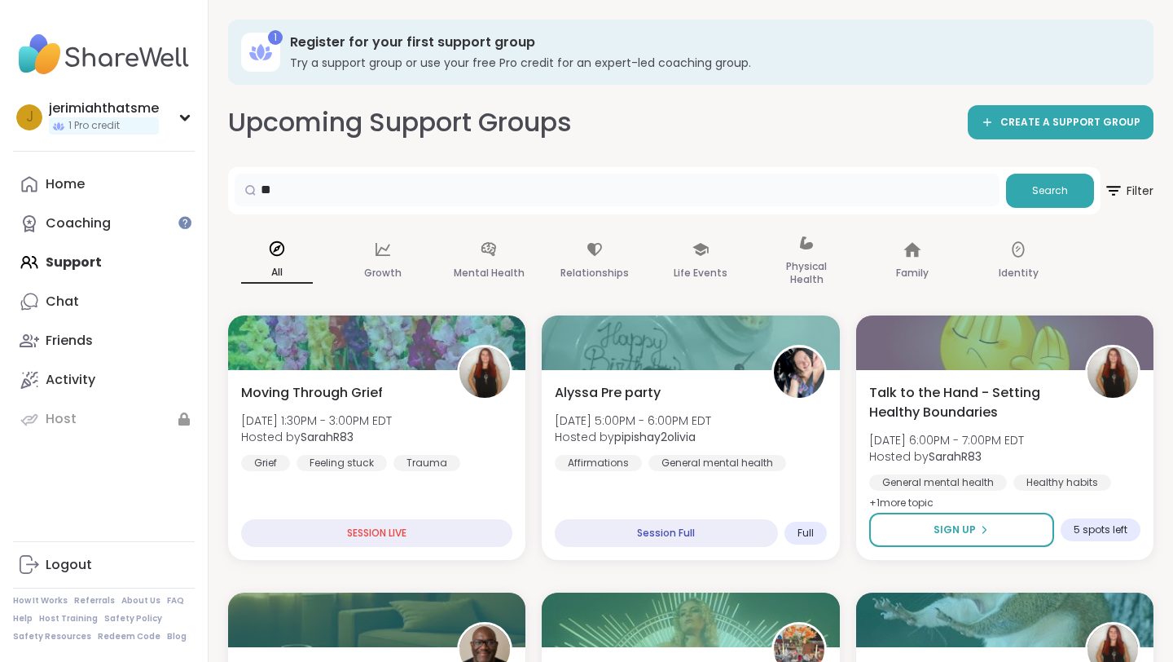
type input "*"
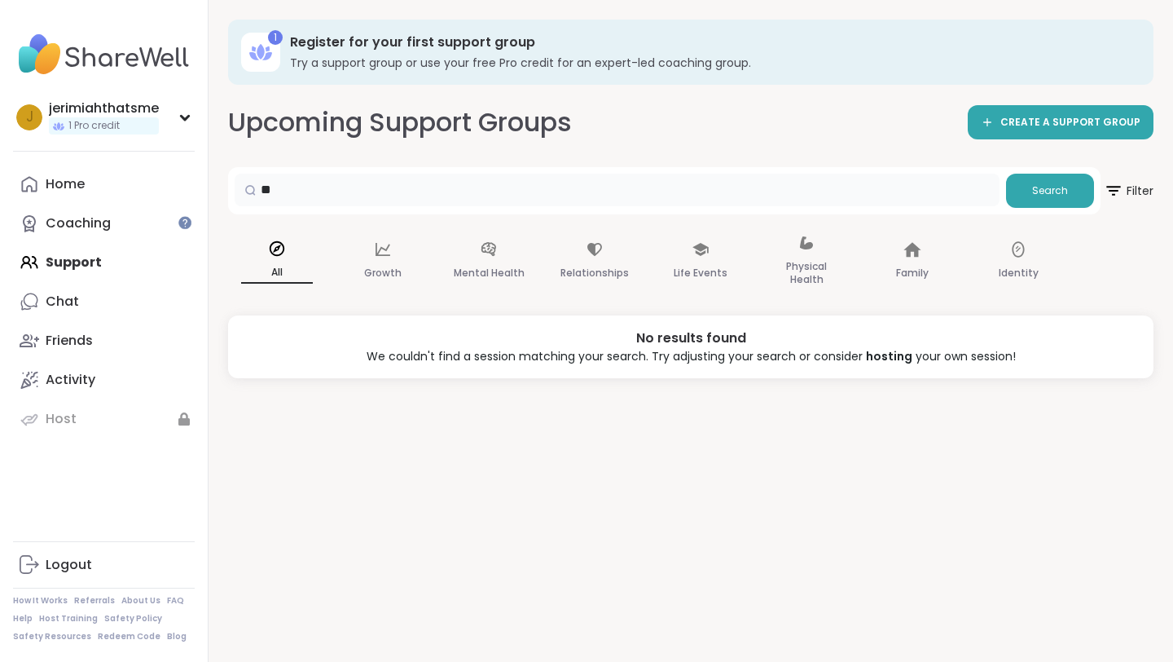
type input "*"
type input "**********"
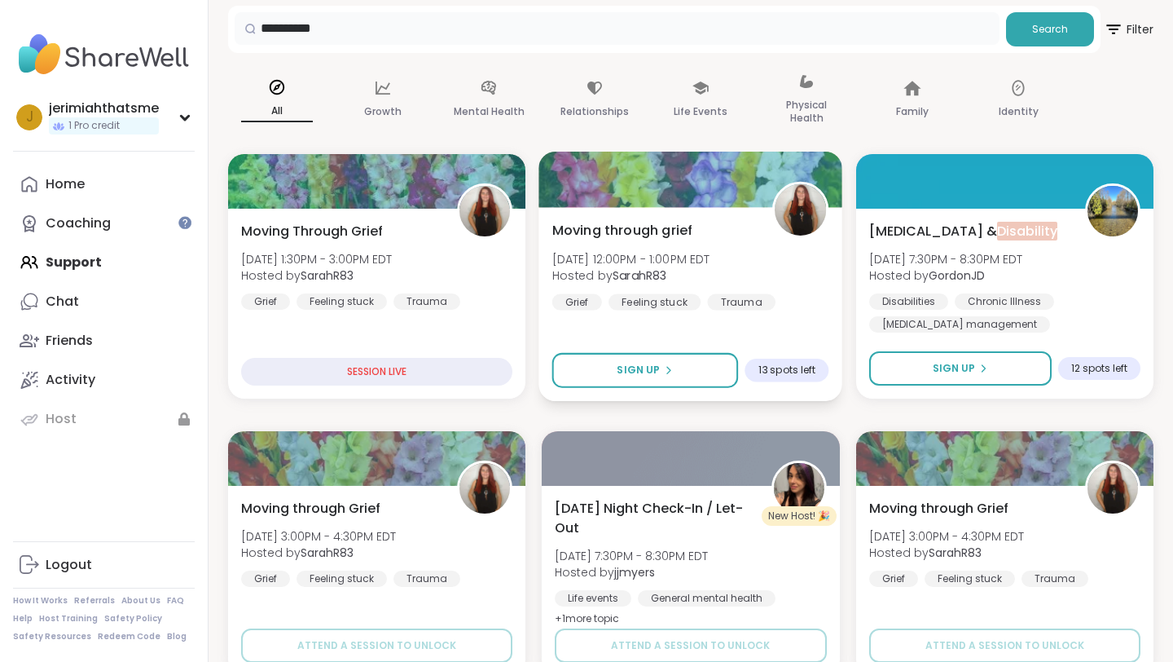
scroll to position [164, 0]
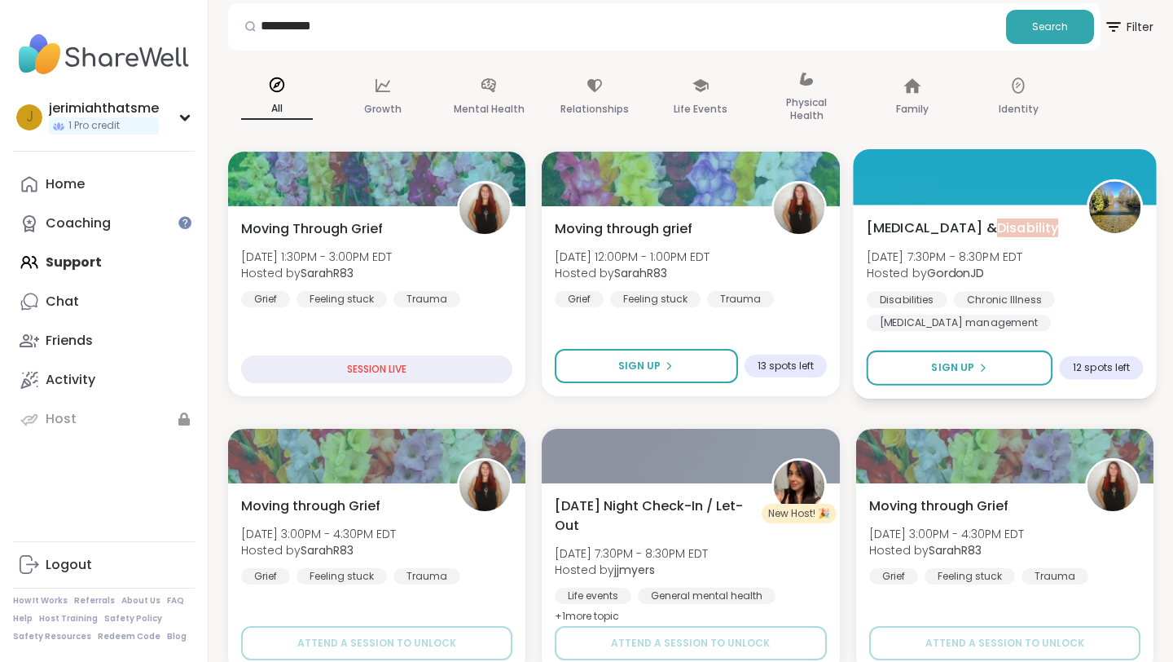
click at [1086, 206] on div "Chronic Pain & Disability Sun, Sep 14 | 7:30PM - 8:30PM EDT Hosted by GordonJD …" at bounding box center [1005, 302] width 304 height 194
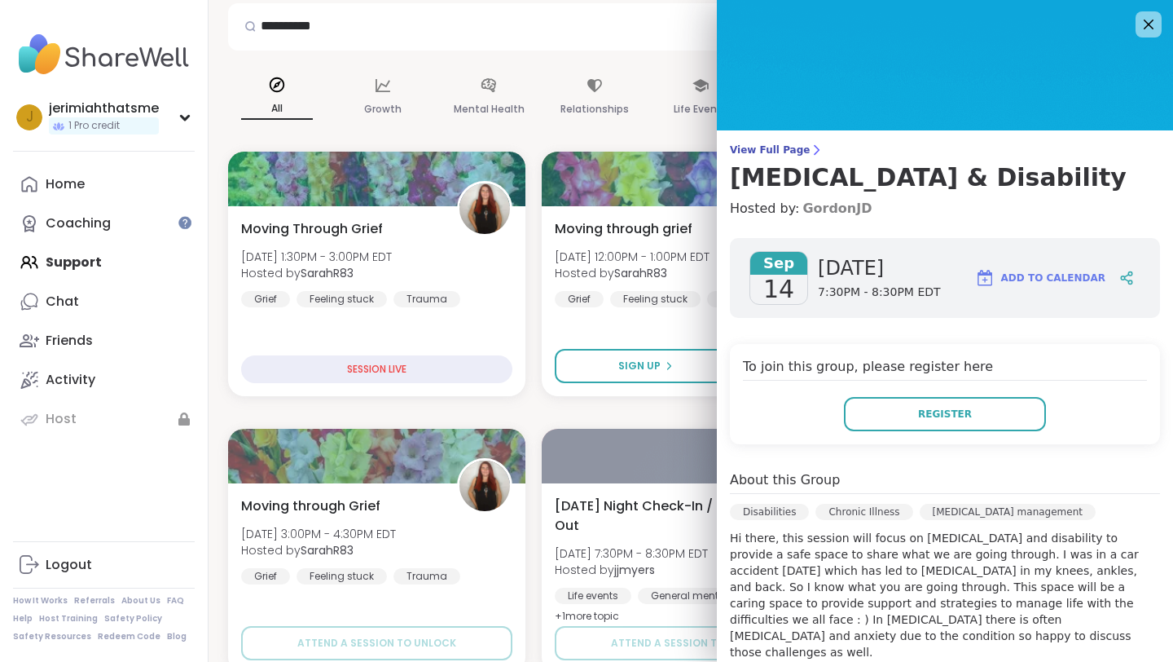
click at [839, 205] on link "GordonJD" at bounding box center [837, 209] width 69 height 20
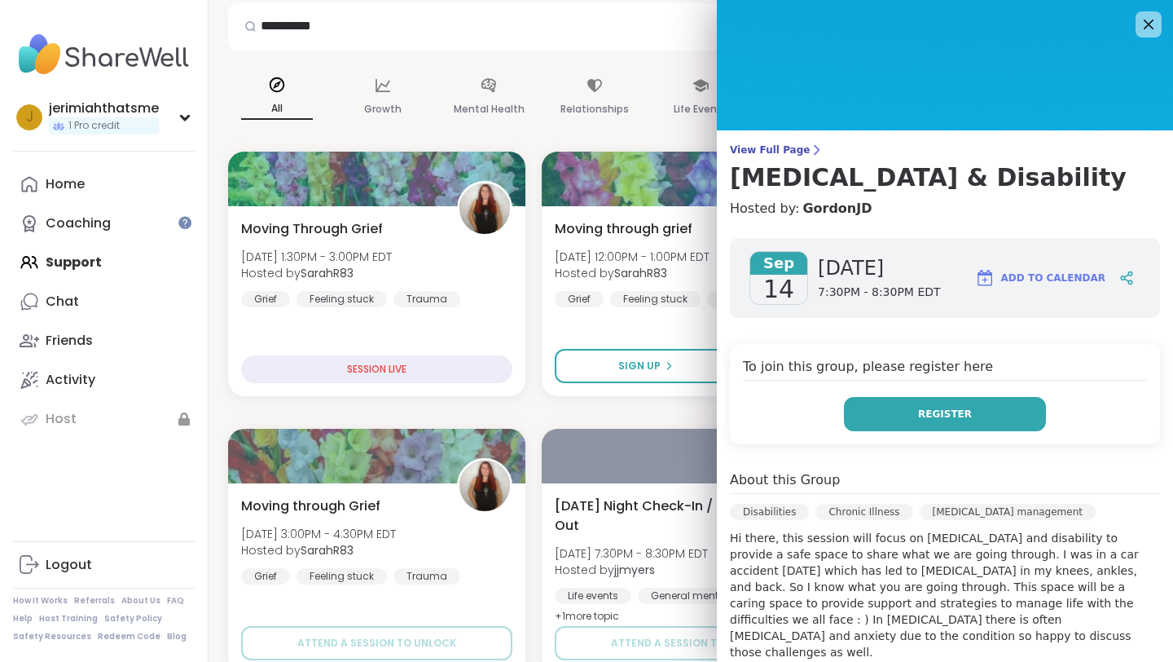
click at [949, 423] on button "Register" at bounding box center [945, 414] width 202 height 34
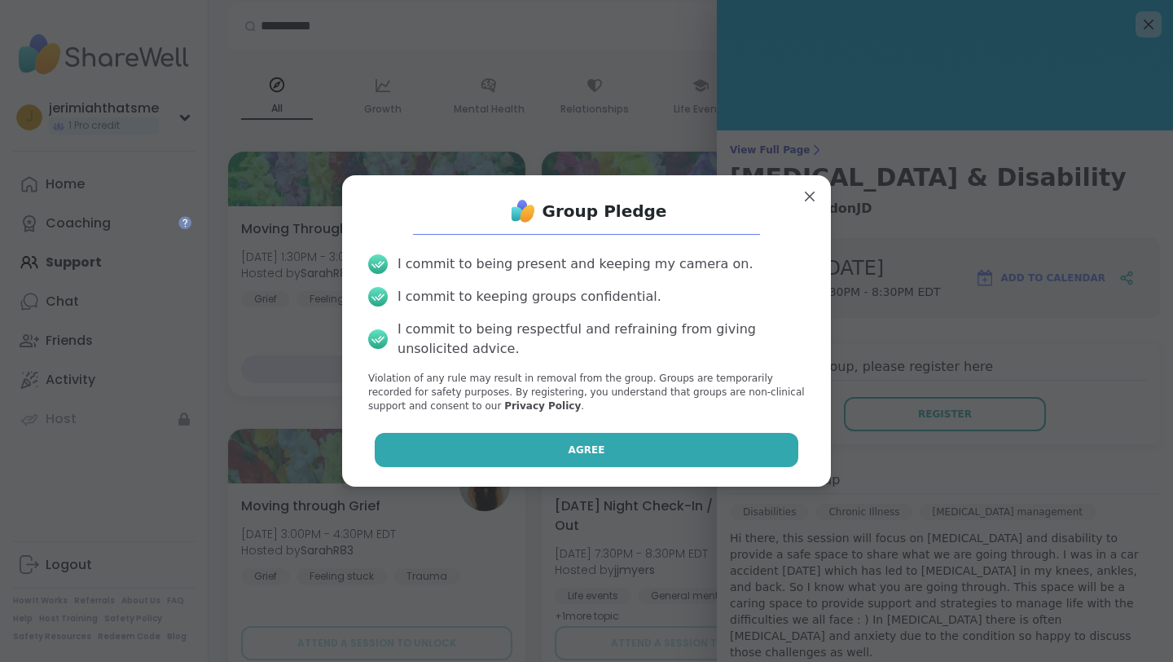
click at [661, 456] on button "Agree" at bounding box center [587, 450] width 424 height 34
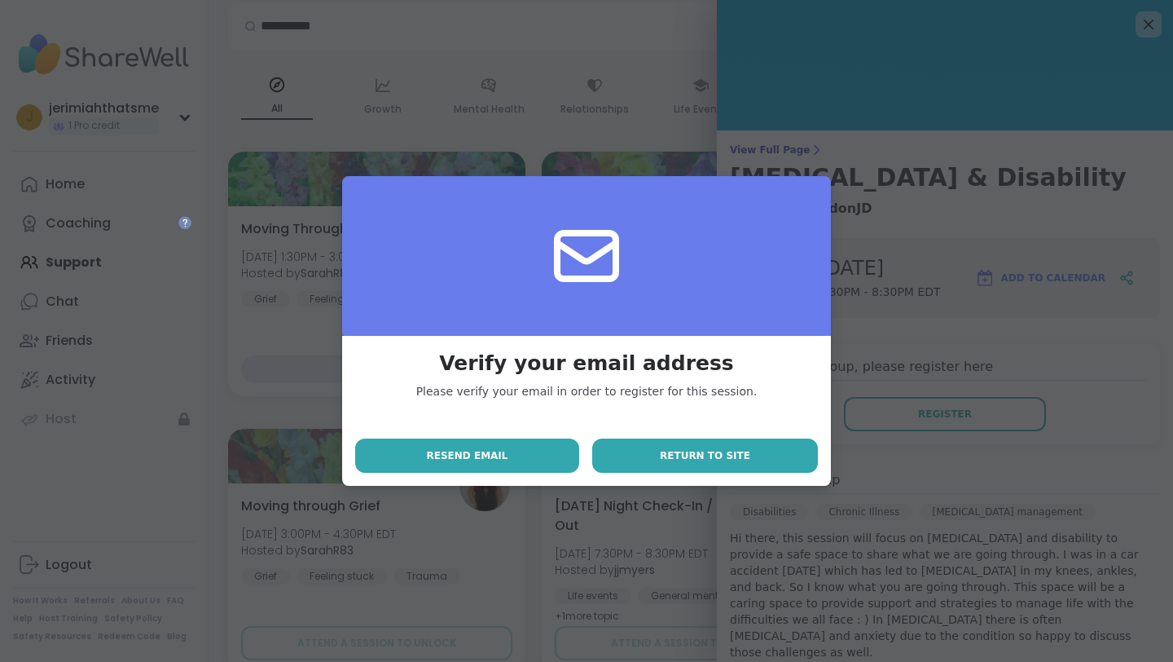
click at [747, 467] on button "Return to site" at bounding box center [705, 455] width 226 height 34
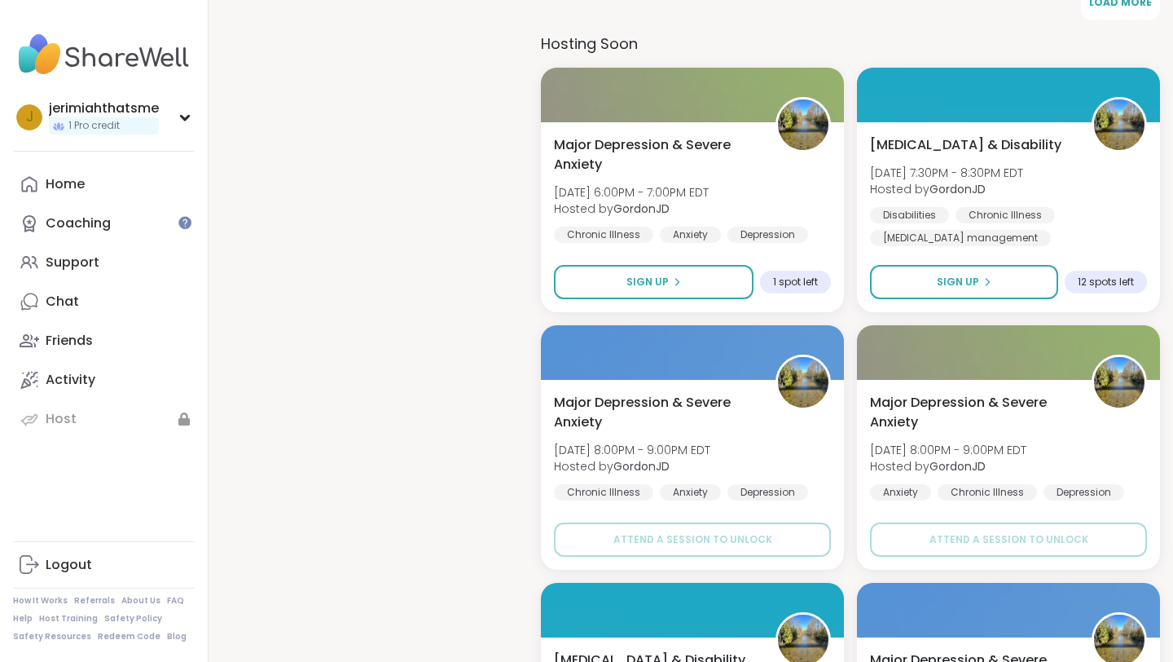
scroll to position [1137, 0]
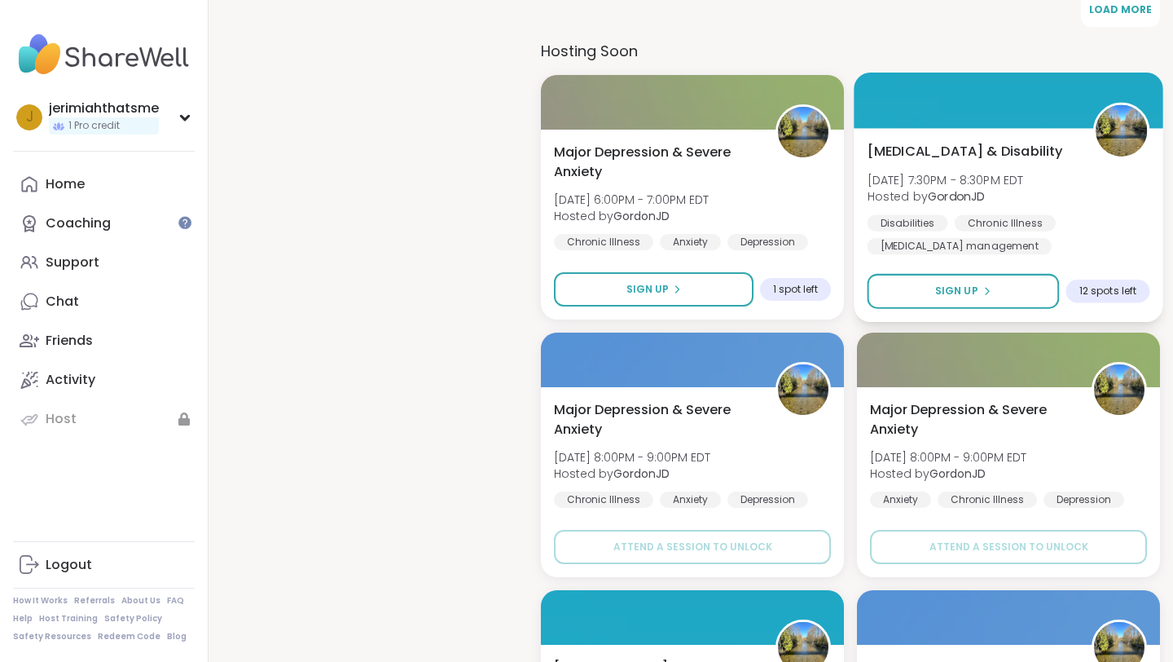
click at [957, 191] on div "Chronic Pain & Disability Sun, Sep 14 | 7:30PM - 8:30PM EDT Hosted by GordonJD …" at bounding box center [1009, 198] width 283 height 113
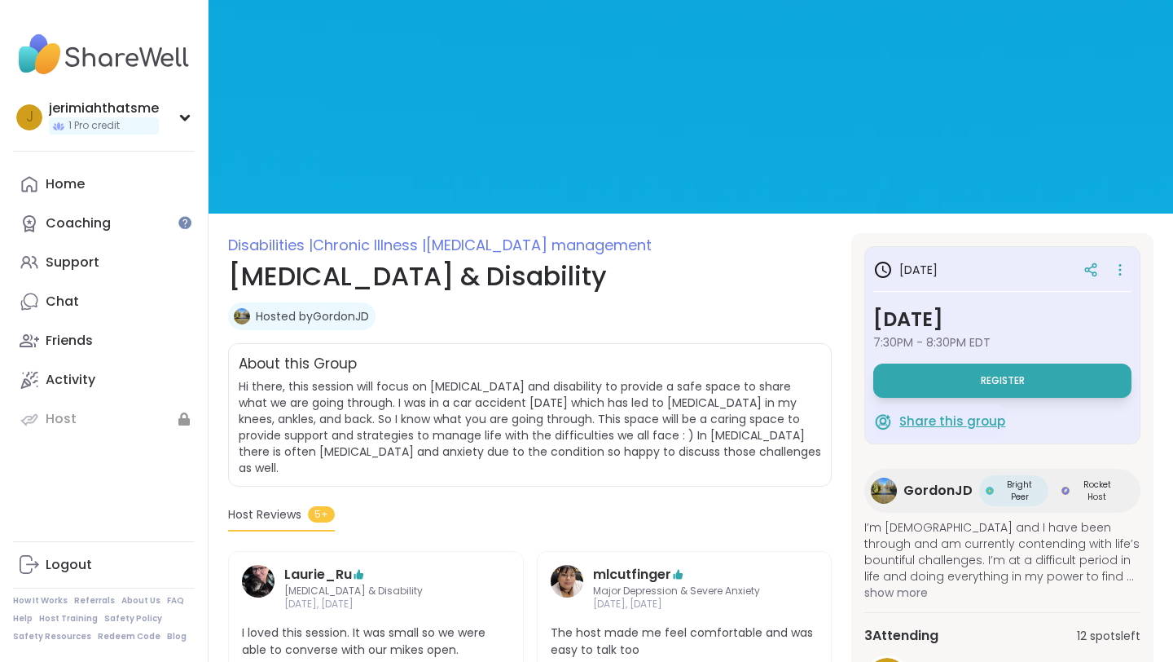
click at [928, 423] on span "Share this group" at bounding box center [952, 421] width 106 height 19
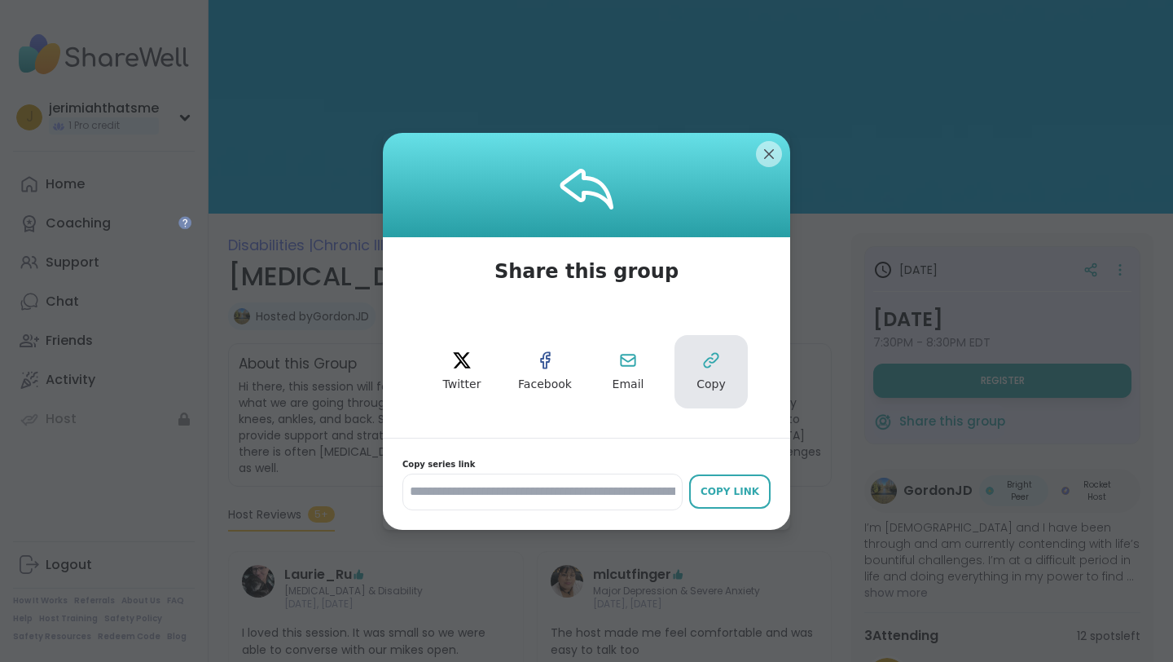
click at [701, 368] on button "Copy" at bounding box center [711, 371] width 73 height 73
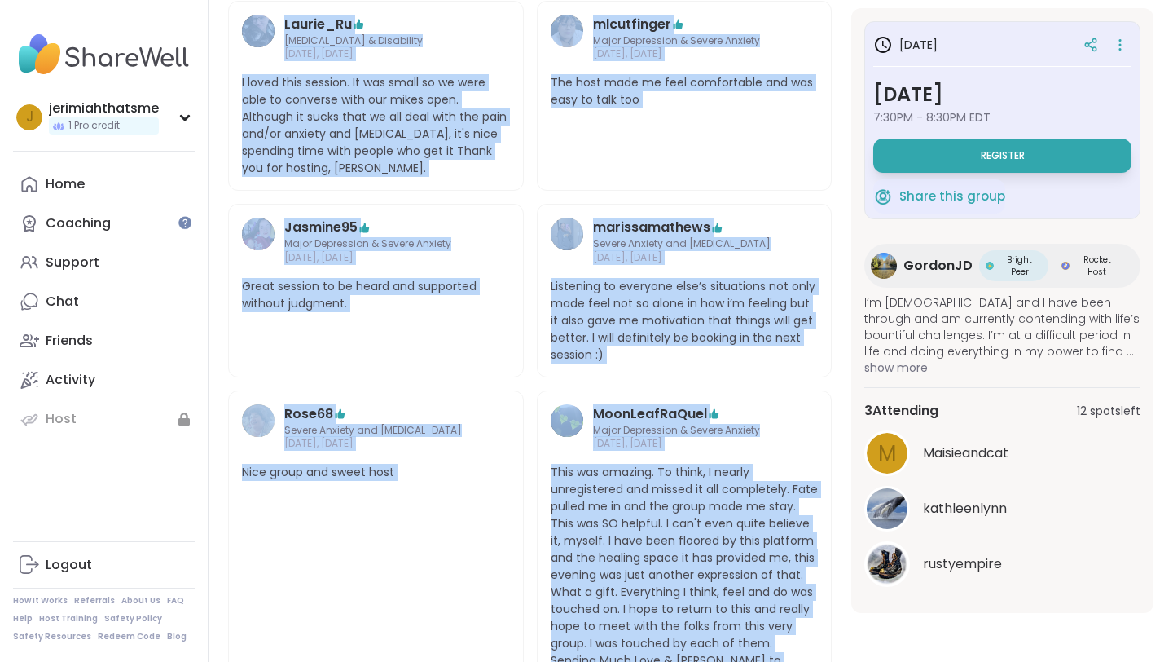
scroll to position [579, 0]
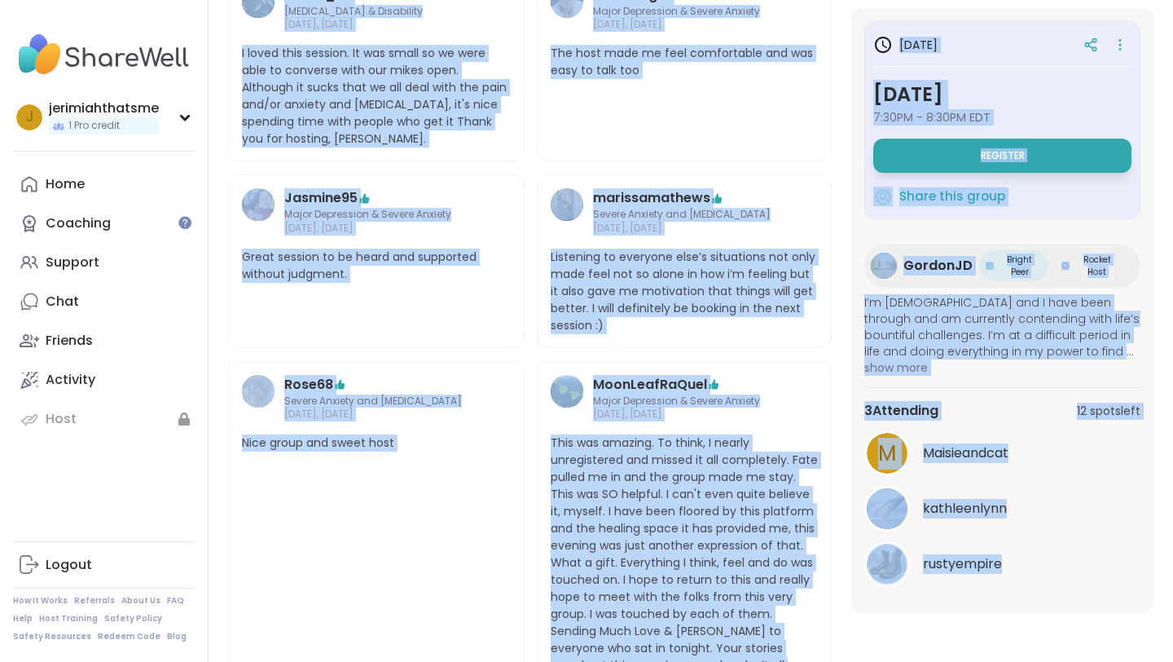
drag, startPoint x: 228, startPoint y: 158, endPoint x: 1156, endPoint y: 542, distance: 1004.2
click at [1156, 542] on section "Disabilities | Chronic Illness | Chronic pain management Chronic Pain & Disabil…" at bounding box center [691, 179] width 965 height 1051
copy section "Disabilities | Chronic Illness | Chronic pain management Chronic Pain & Disabil…"
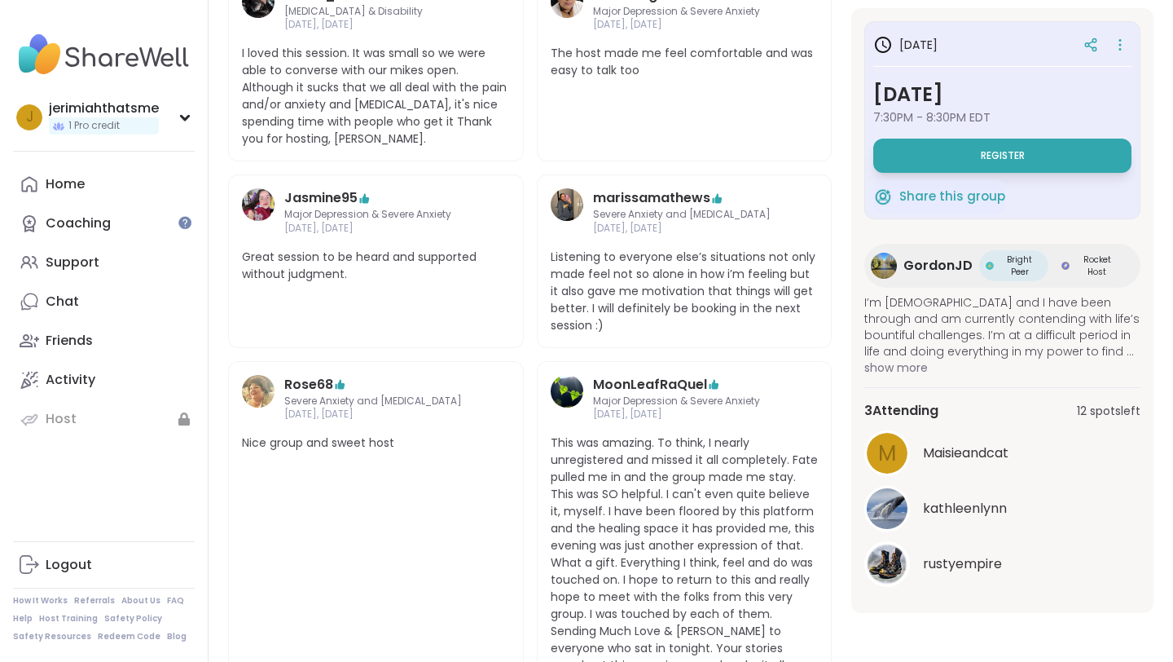
click at [659, 64] on div "mlcutfinger Major Depression & Severe Anxiety Sep 06, Saturday The host made me…" at bounding box center [685, 66] width 296 height 191
click at [966, 127] on div "in 1 day Sunday, Sep 14 7:30PM - 8:30PM EDT Register" at bounding box center [1002, 101] width 258 height 143
click at [966, 143] on button "Register" at bounding box center [1002, 156] width 258 height 34
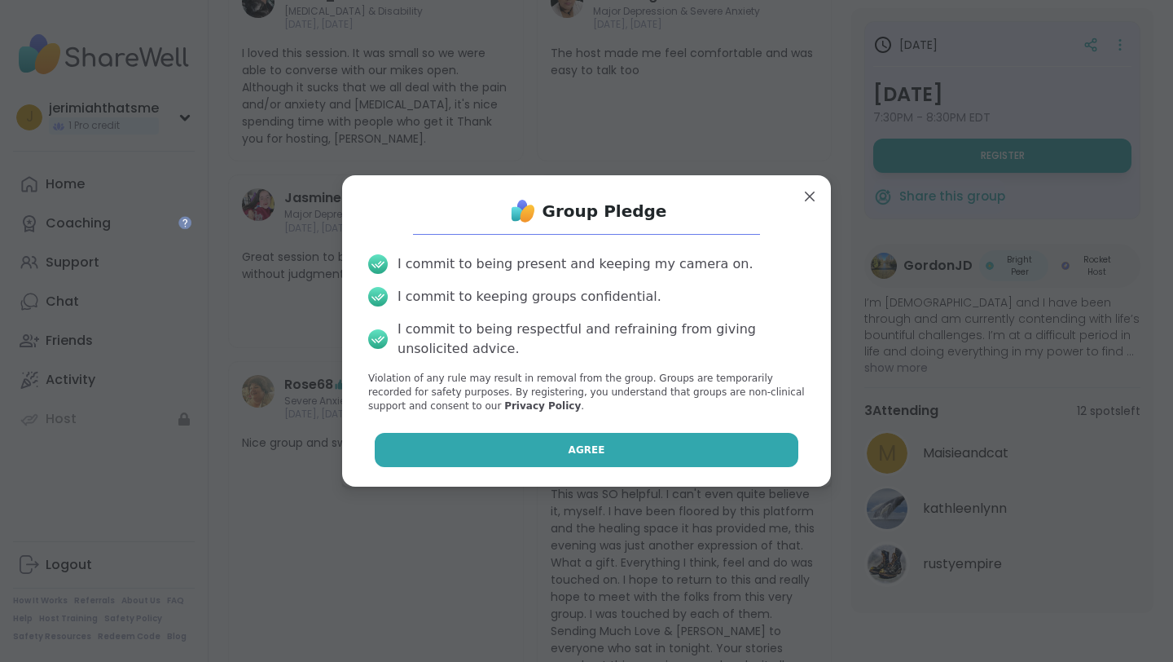
click at [562, 461] on button "Agree" at bounding box center [587, 450] width 424 height 34
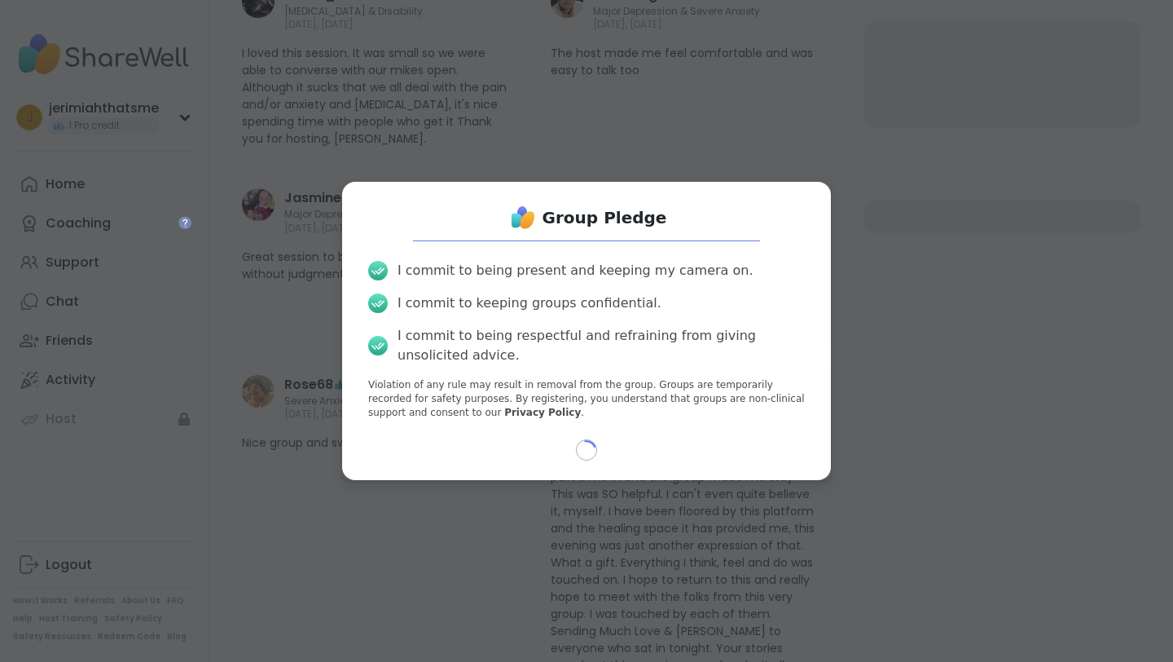
select select "**"
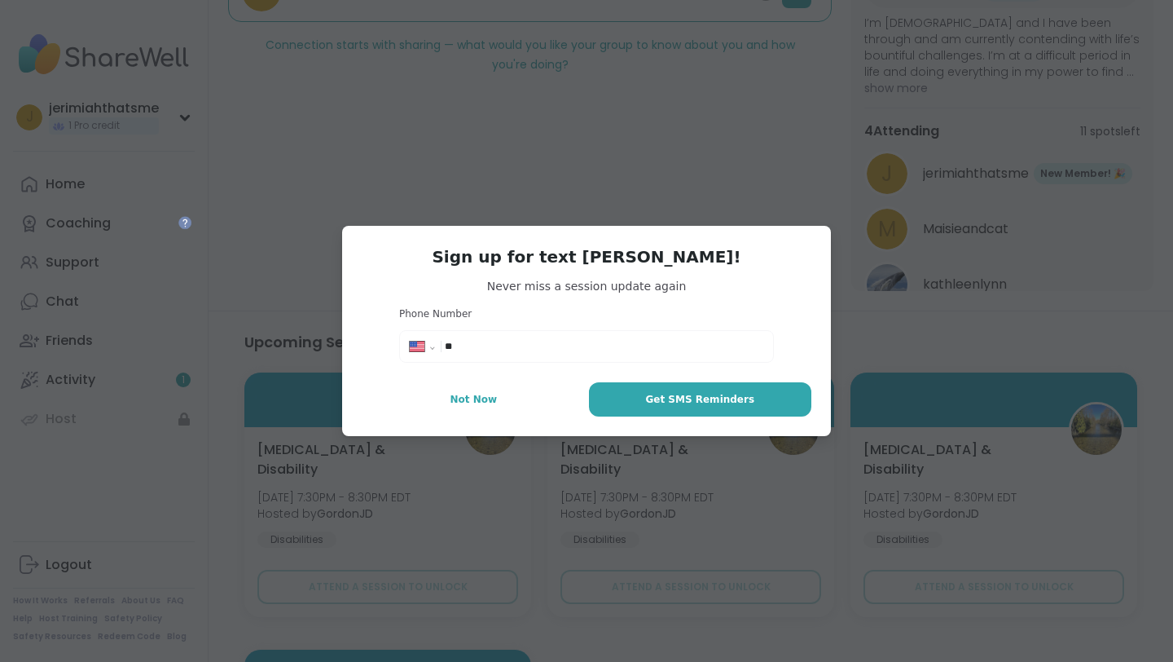
click at [530, 344] on input "**" at bounding box center [604, 346] width 319 height 16
type textarea "*"
type input "**********"
click at [651, 407] on button "Get SMS Reminders" at bounding box center [700, 399] width 222 height 34
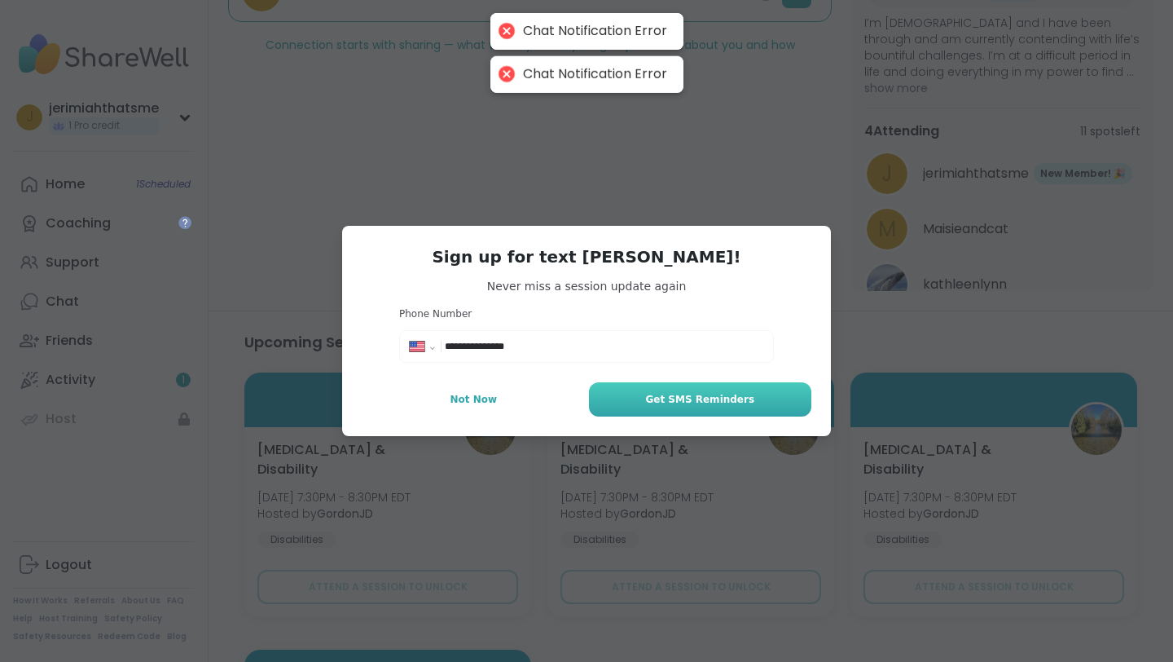
click at [666, 386] on button "Get SMS Reminders" at bounding box center [700, 399] width 222 height 34
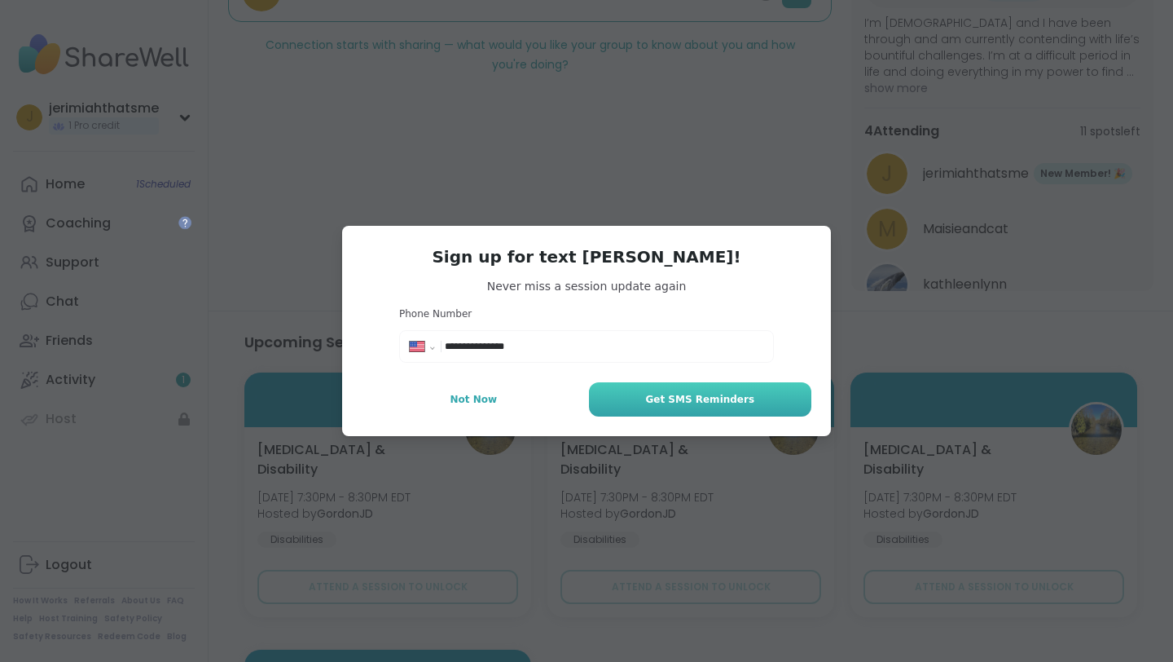
click at [676, 405] on span "Get SMS Reminders" at bounding box center [699, 399] width 109 height 15
click at [655, 398] on span "Get SMS Reminders" at bounding box center [699, 399] width 109 height 15
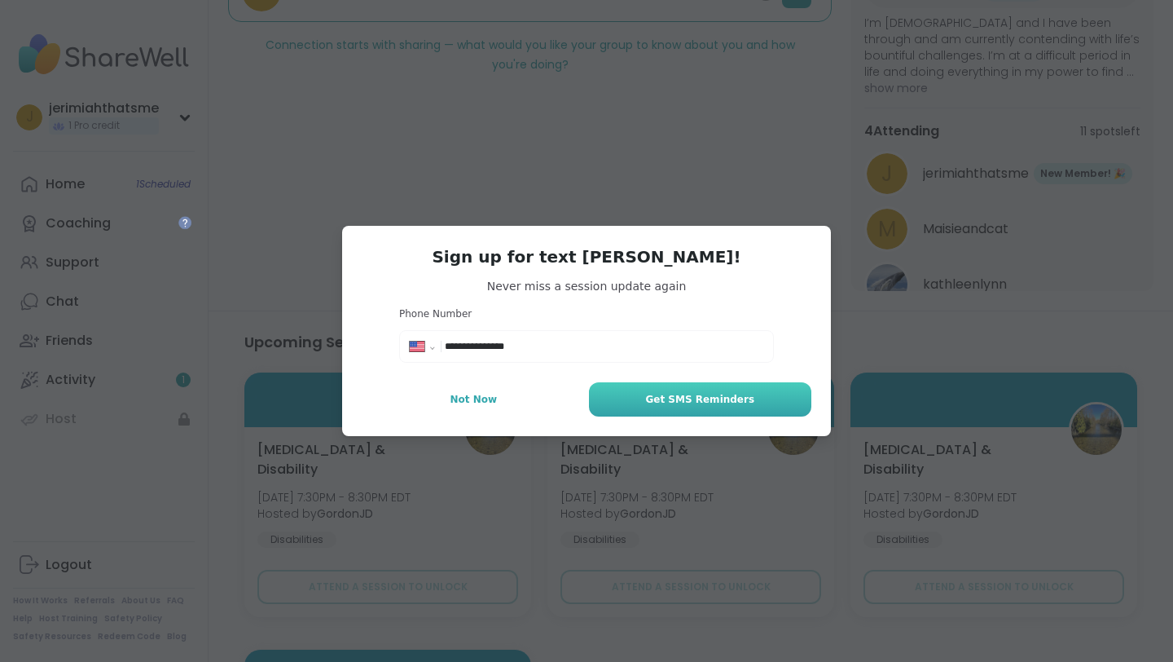
click at [655, 398] on span "Get SMS Reminders" at bounding box center [699, 399] width 109 height 15
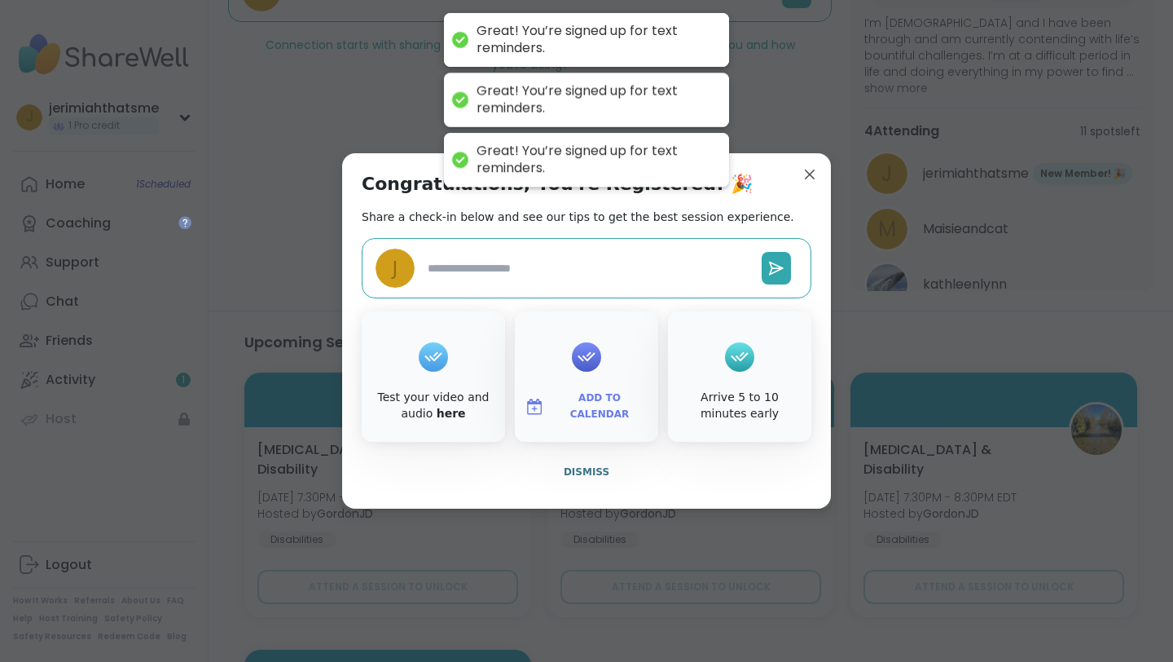
type textarea "*"
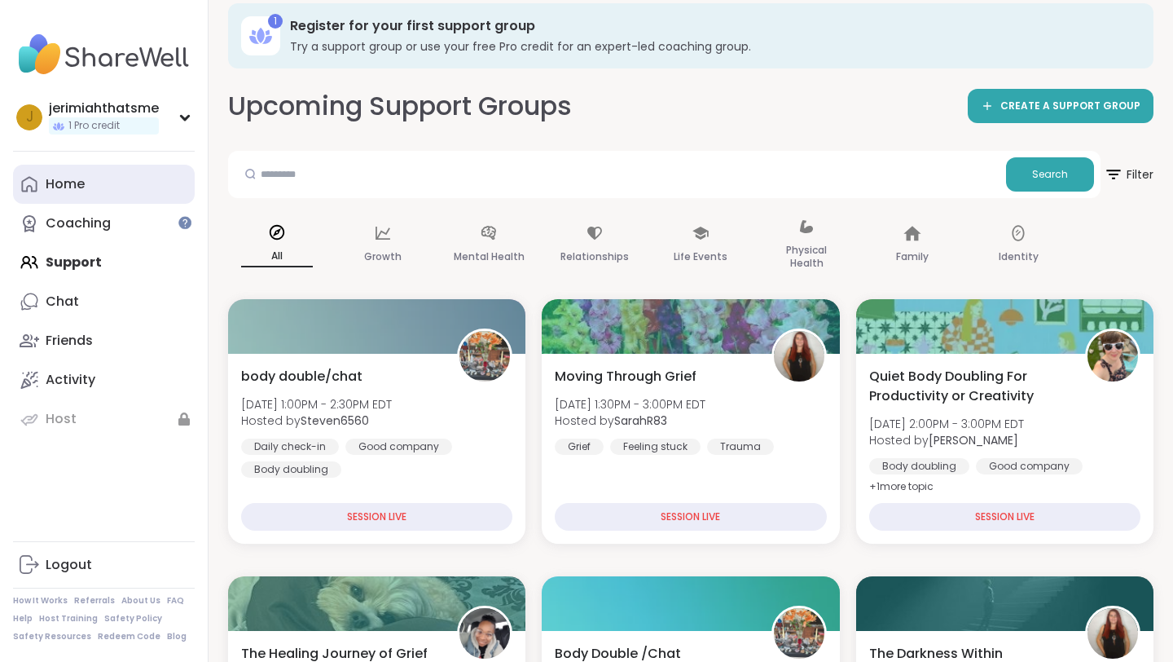
click at [130, 173] on link "Home" at bounding box center [104, 184] width 182 height 39
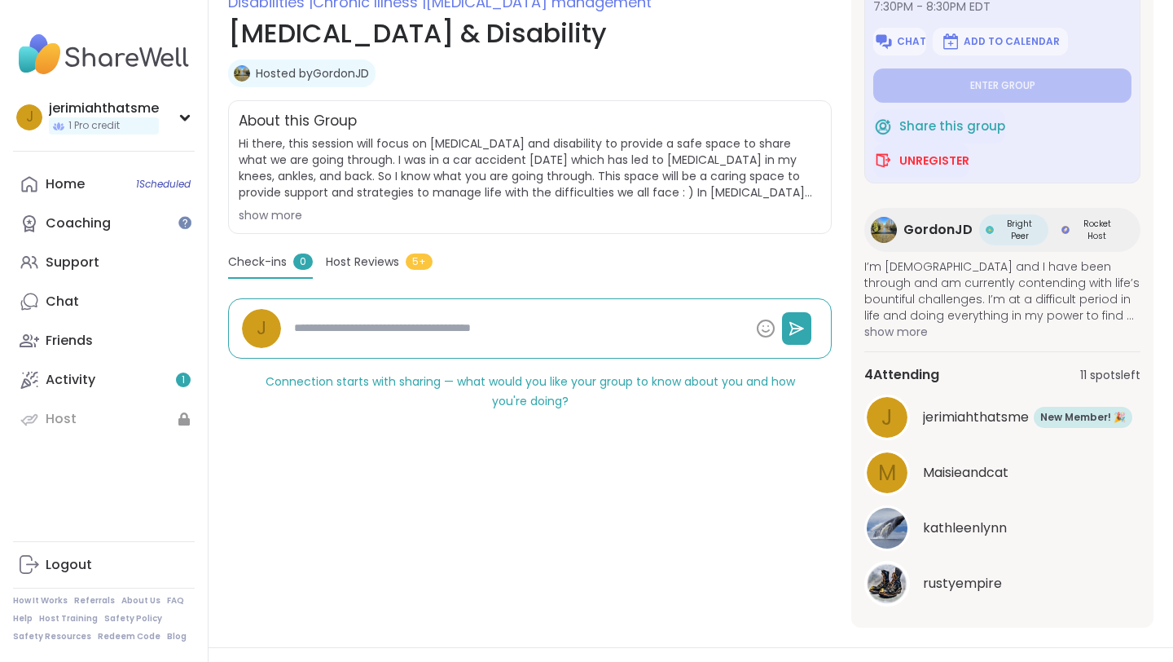
scroll to position [247, 0]
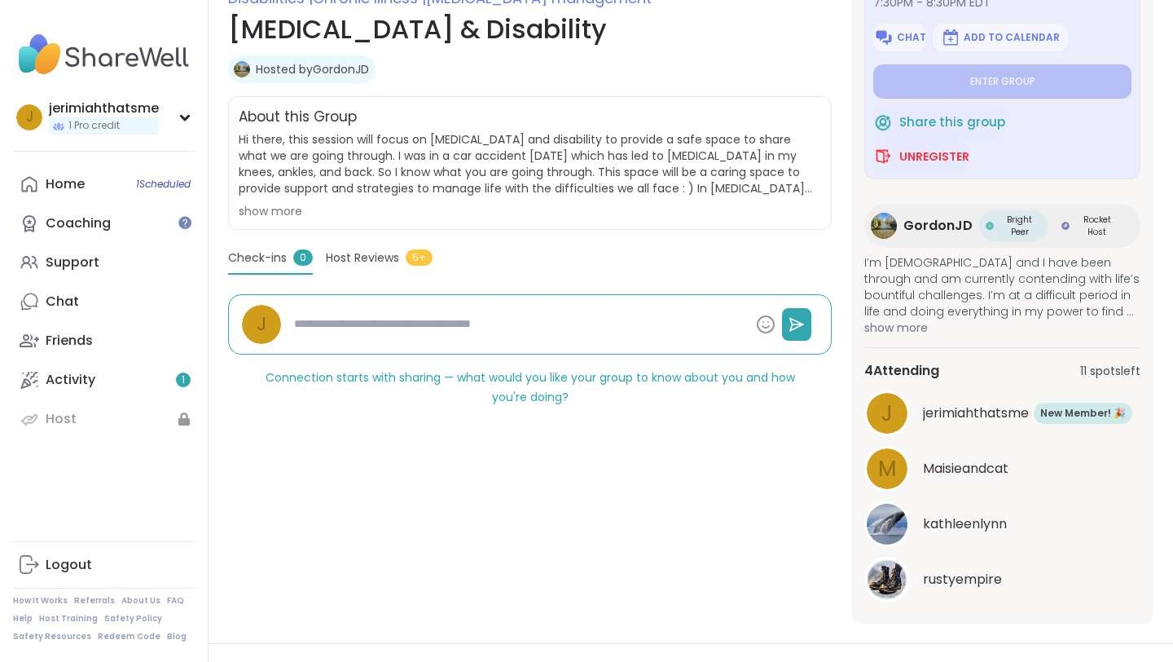
click at [401, 259] on div "Host Reviews 5+" at bounding box center [379, 261] width 107 height 24
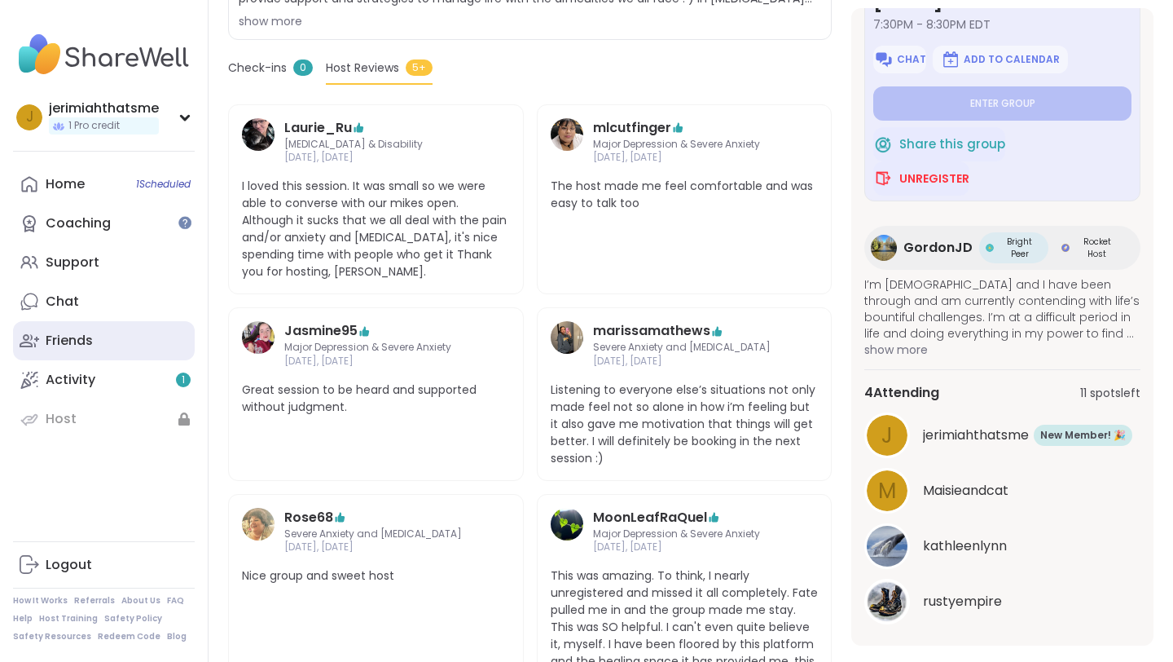
scroll to position [422, 0]
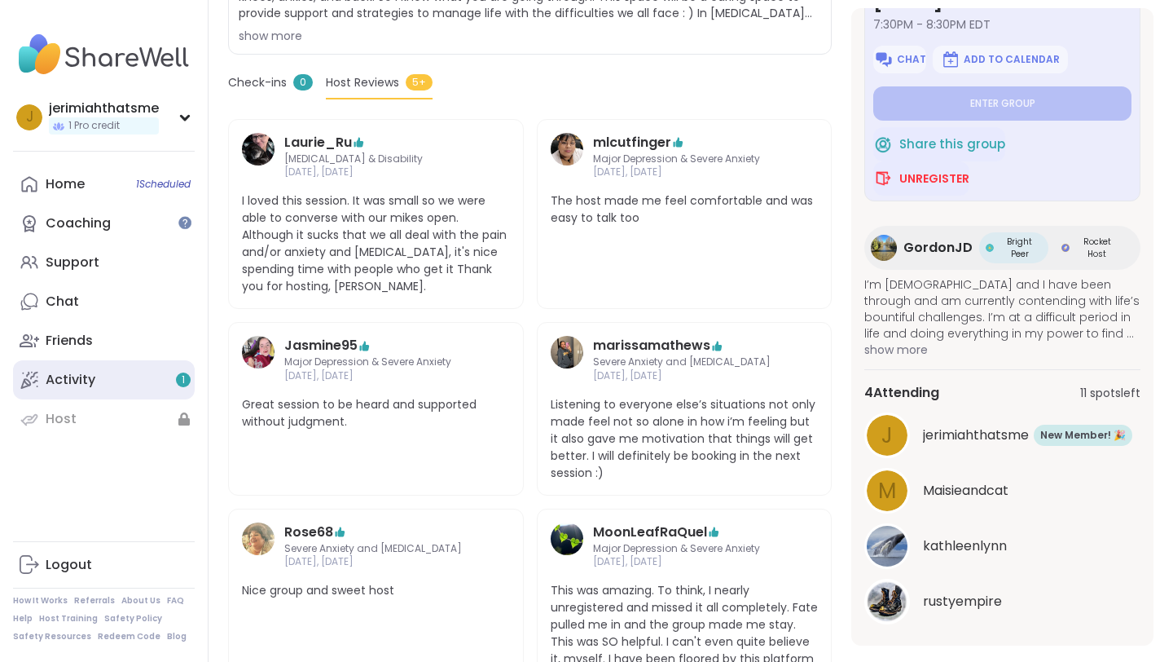
click at [141, 373] on link "Activity 1" at bounding box center [104, 379] width 182 height 39
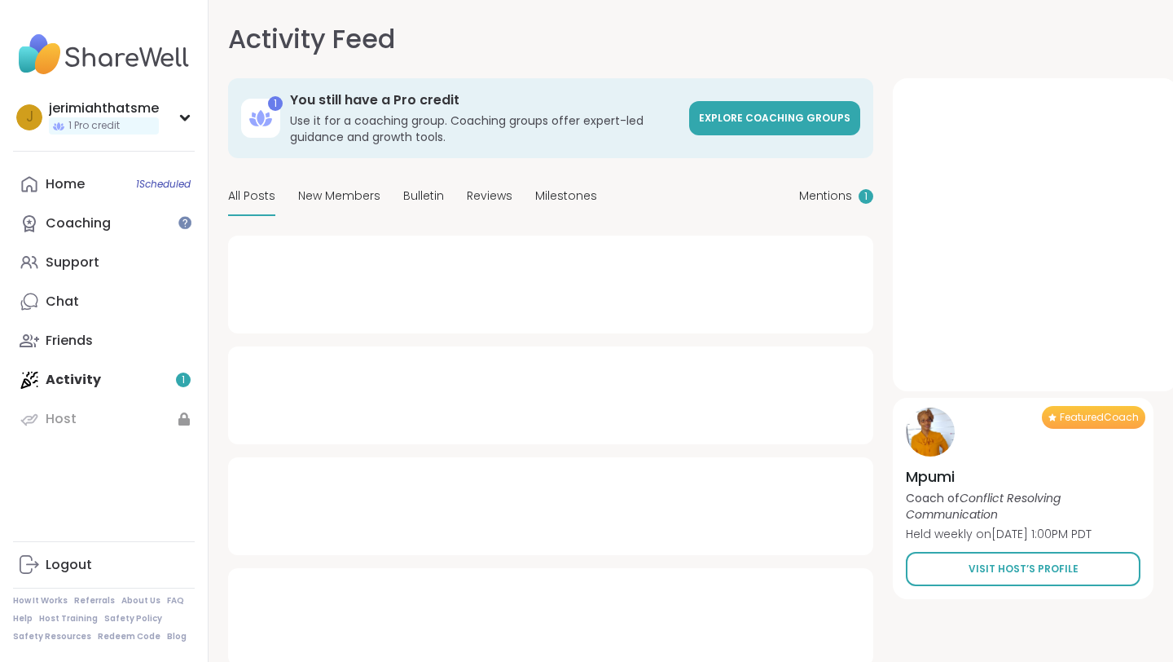
type textarea "*"
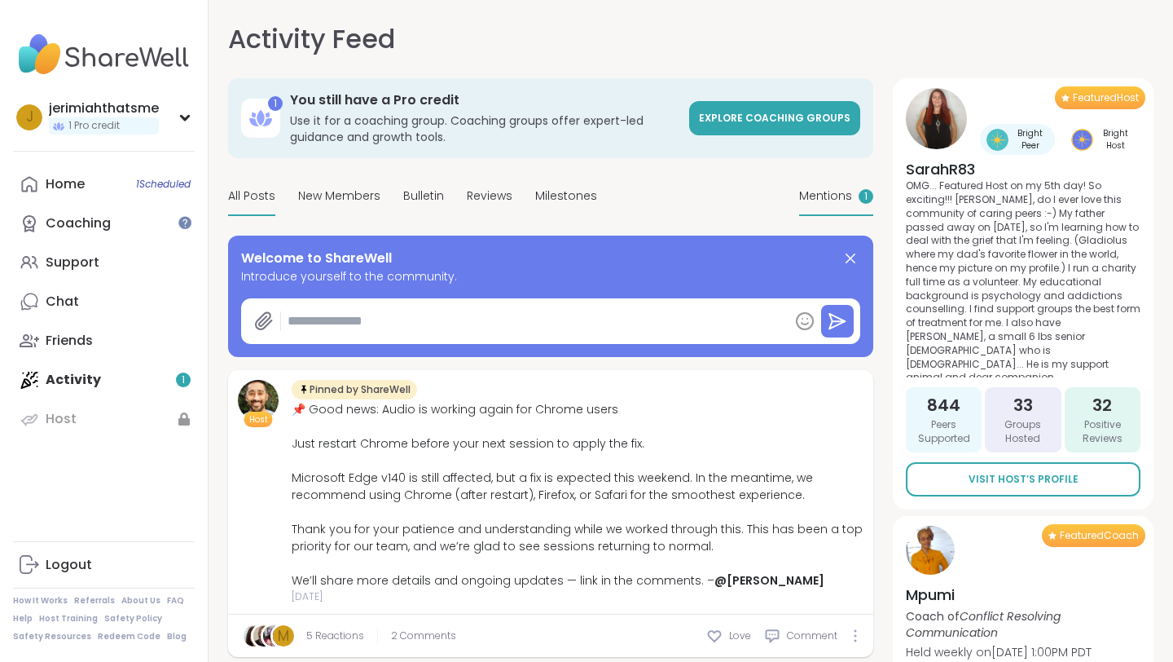
click at [840, 196] on span "Mentions" at bounding box center [825, 195] width 53 height 17
